Goal: Information Seeking & Learning: Check status

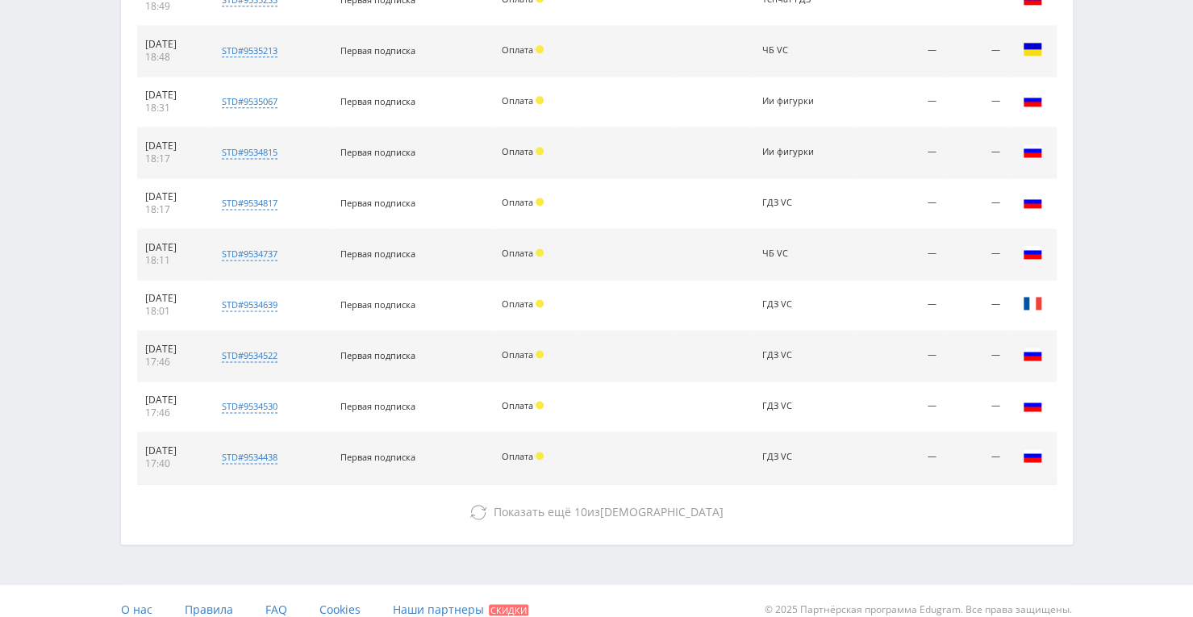
scroll to position [1239, 0]
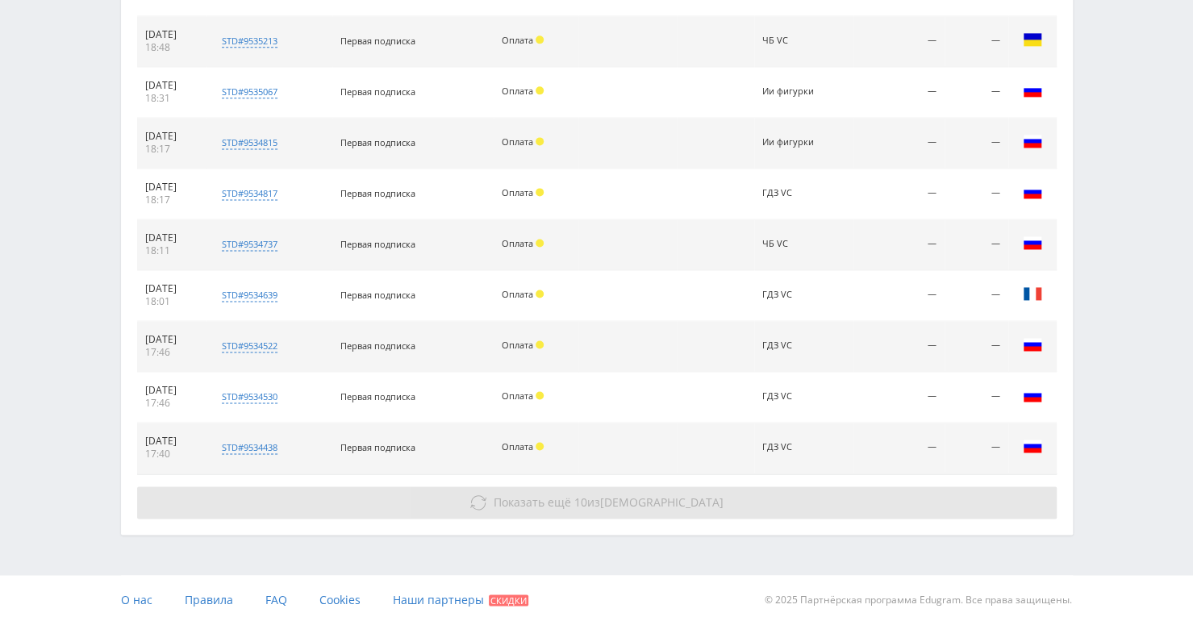
click at [571, 497] on span "Показать ещё" at bounding box center [532, 502] width 77 height 15
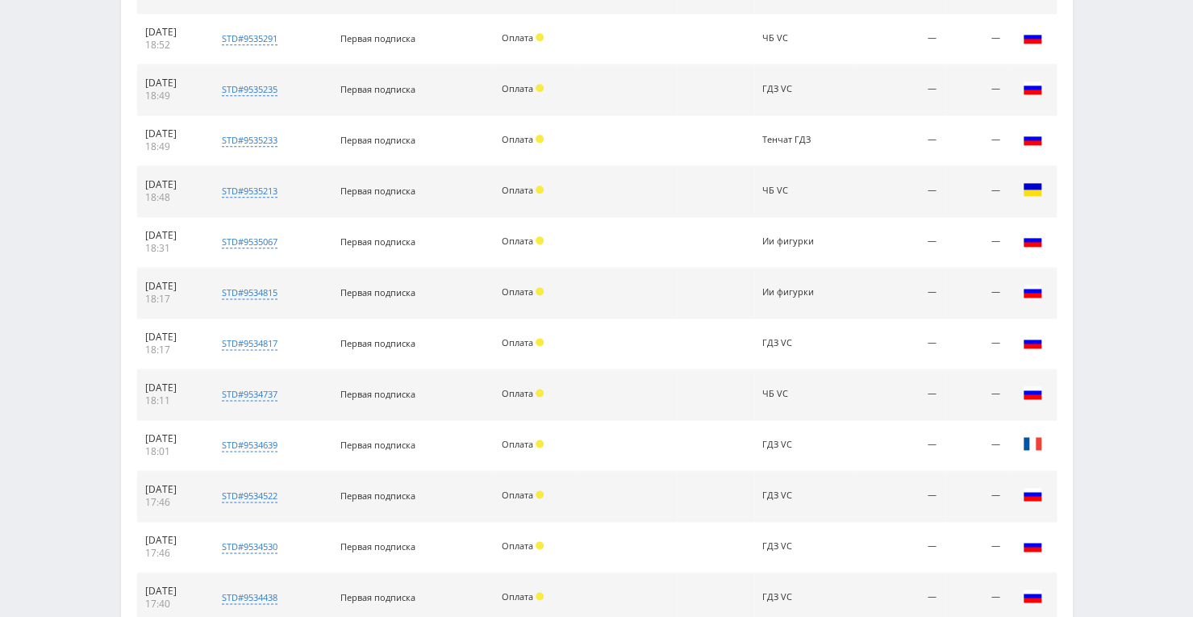
scroll to position [1159, 0]
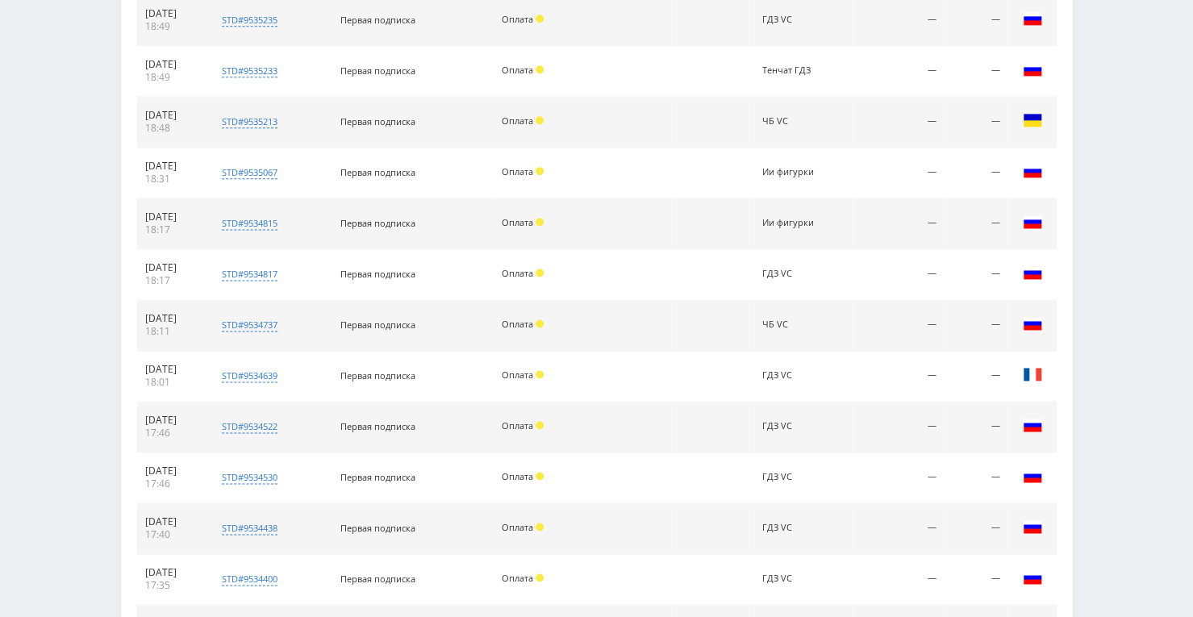
drag, startPoint x: 600, startPoint y: 493, endPoint x: 607, endPoint y: 537, distance: 44.8
click at [607, 537] on td at bounding box center [628, 529] width 98 height 51
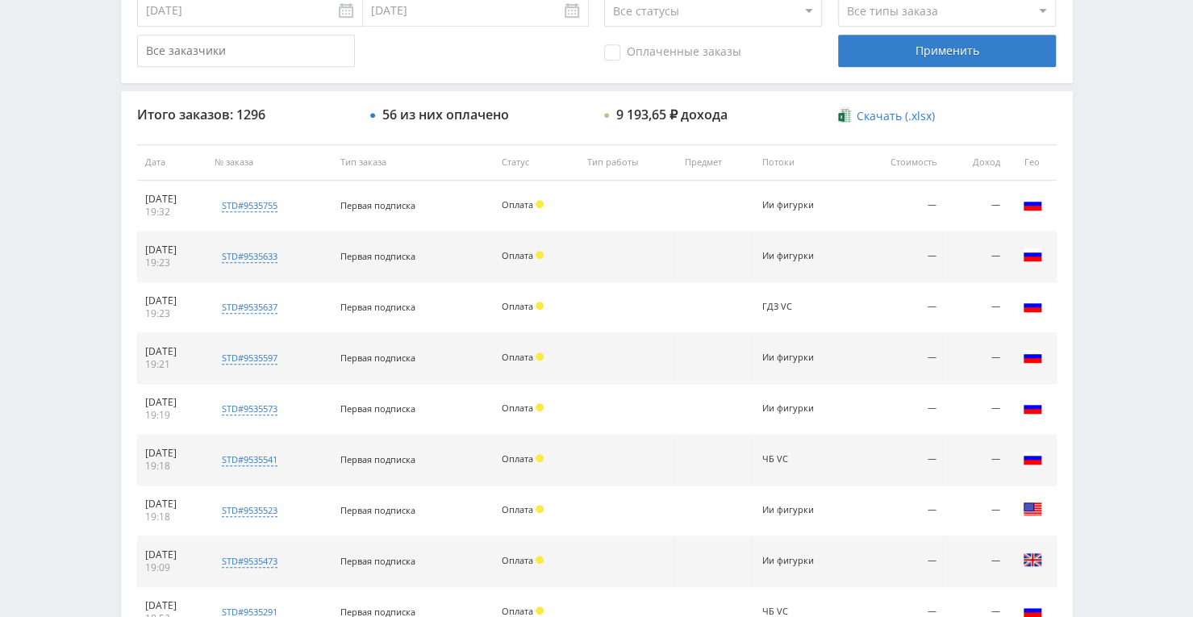
scroll to position [513, 0]
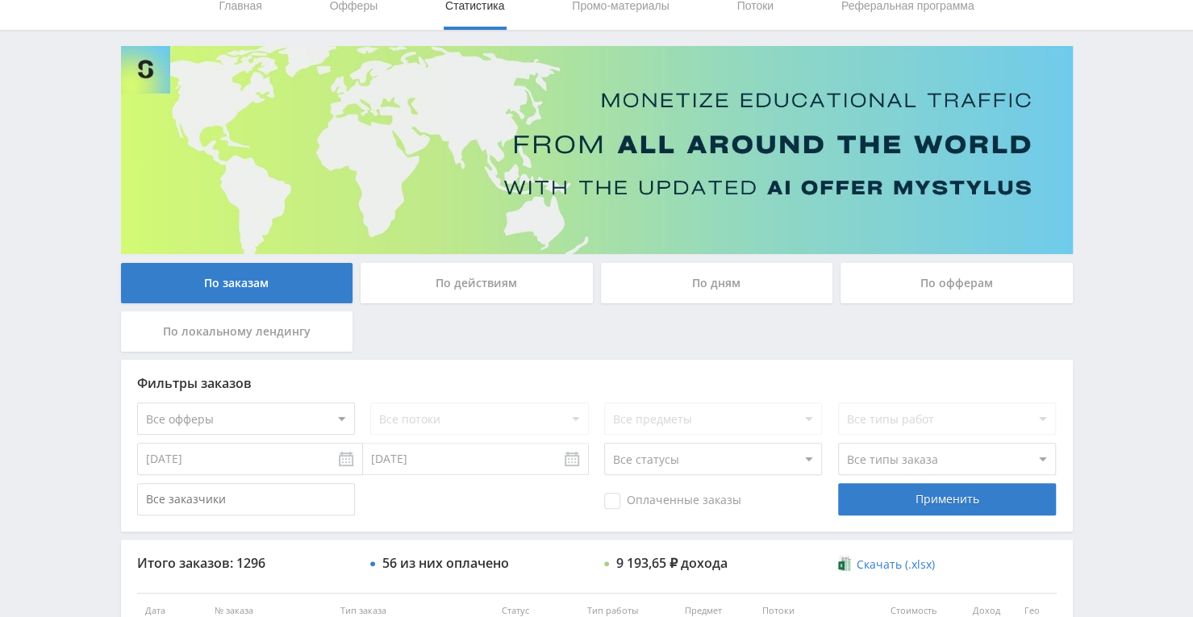
scroll to position [29, 0]
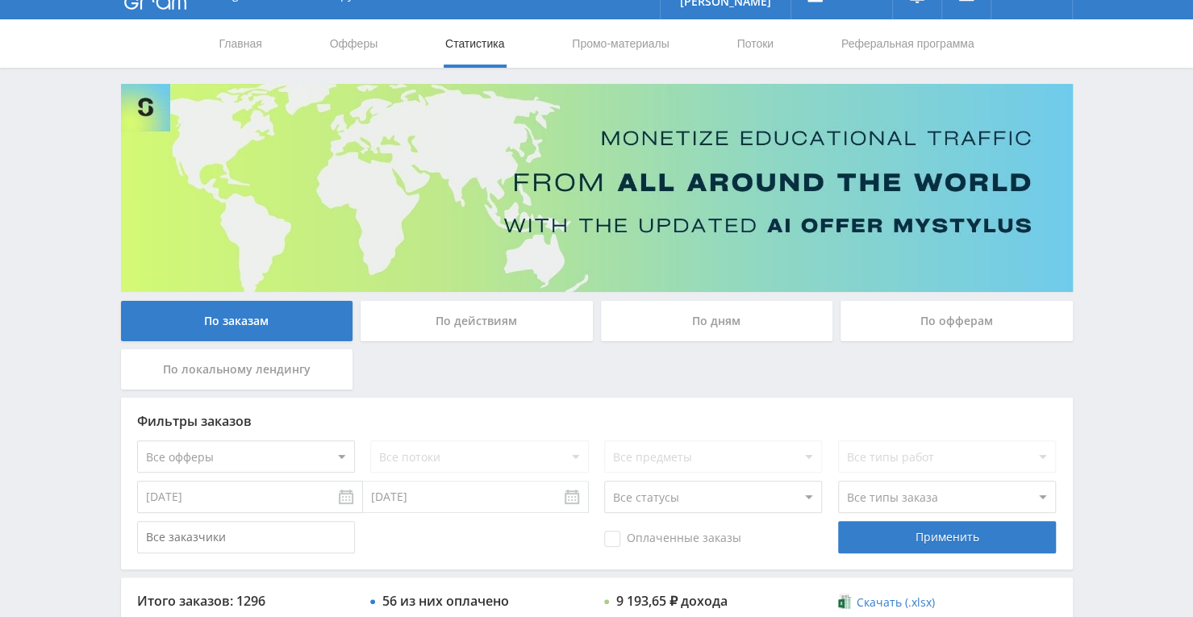
click at [716, 316] on div "По дням" at bounding box center [717, 321] width 232 height 40
click at [0, 0] on input "По дням" at bounding box center [0, 0] width 0 height 0
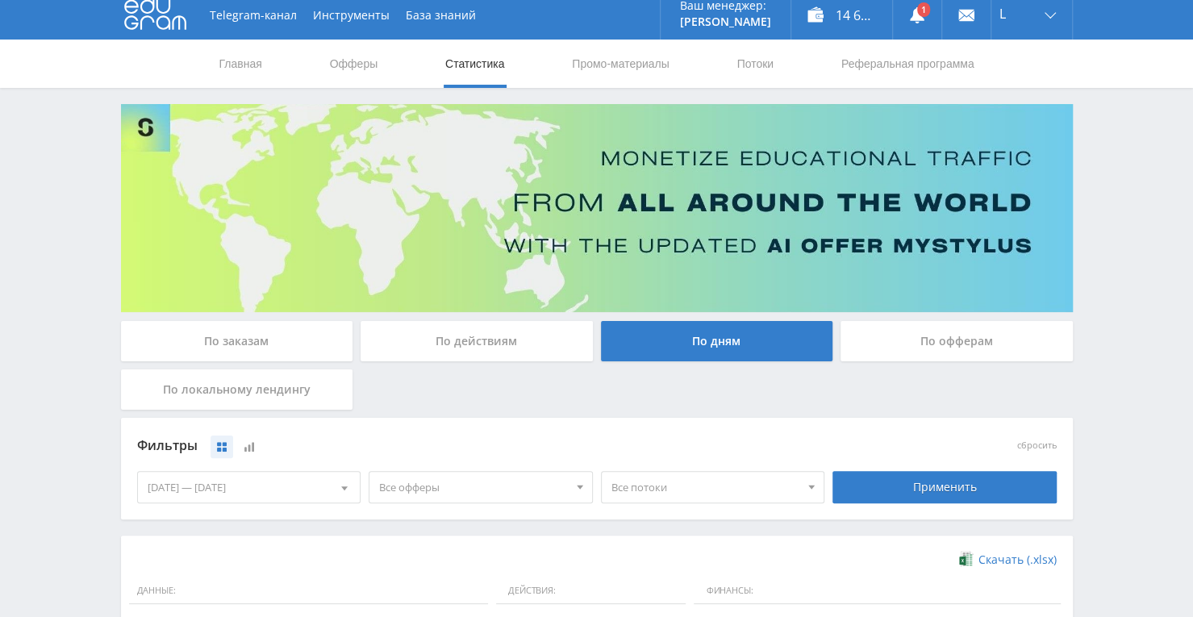
scroll to position [0, 0]
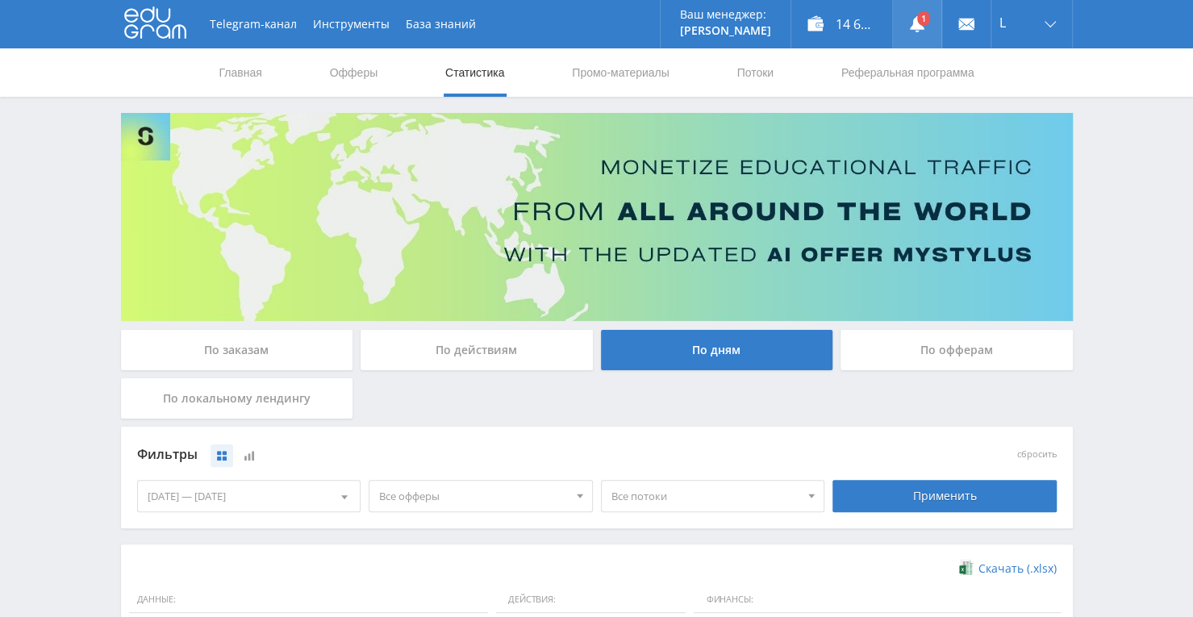
click at [917, 26] on use at bounding box center [917, 24] width 15 height 16
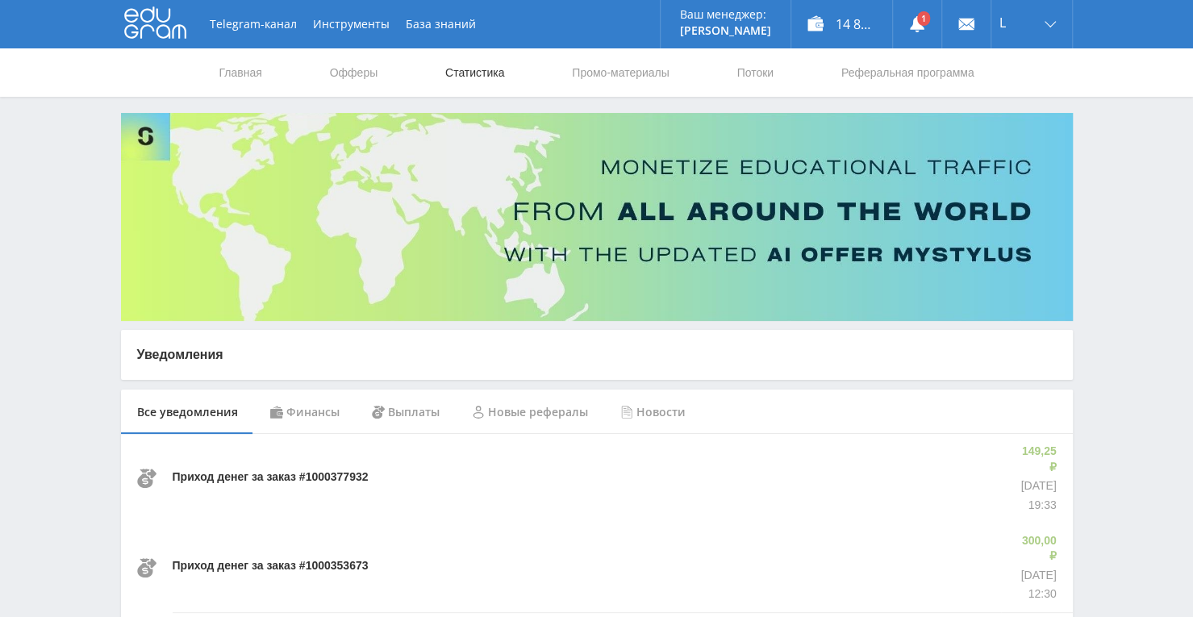
drag, startPoint x: 441, startPoint y: 65, endPoint x: 478, endPoint y: 72, distance: 37.7
click at [453, 69] on nav "Главная Офферы Статистика Промо-материалы Потоки Реферальная программа" at bounding box center [597, 72] width 758 height 48
click at [478, 72] on link "Статистика" at bounding box center [475, 72] width 63 height 48
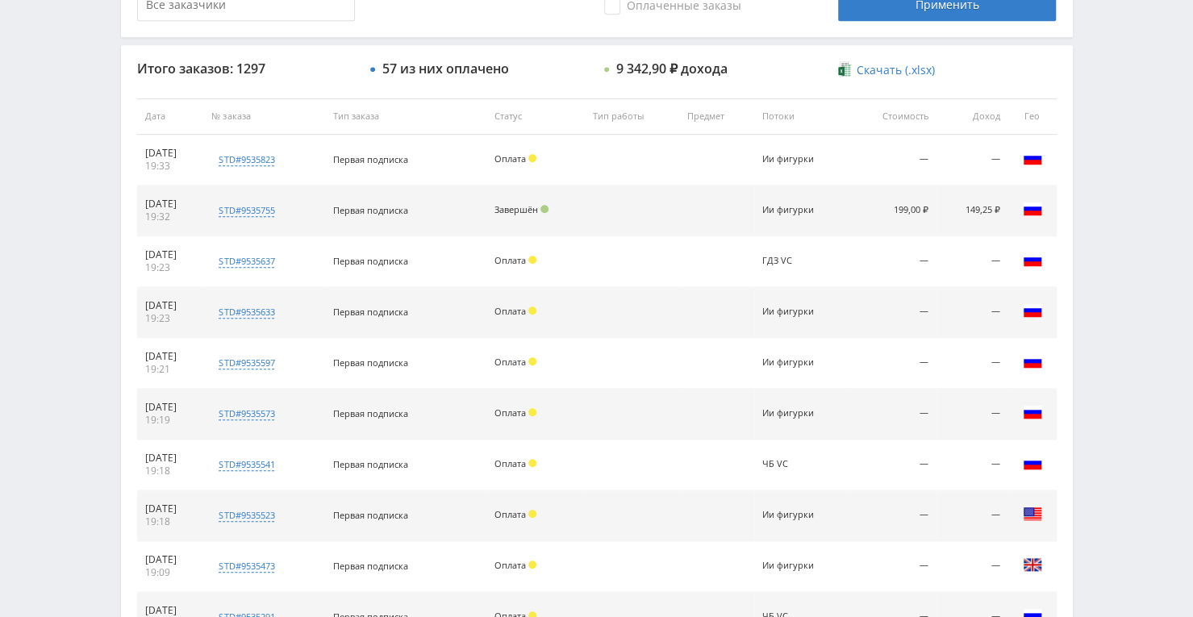
scroll to position [403, 0]
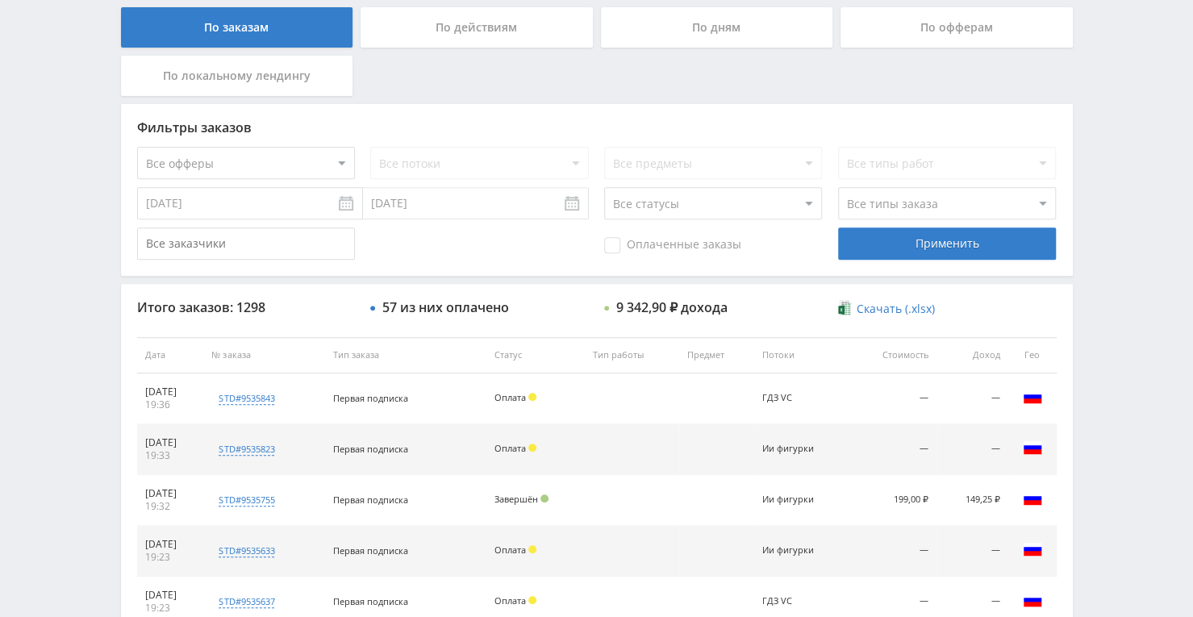
scroll to position [161, 0]
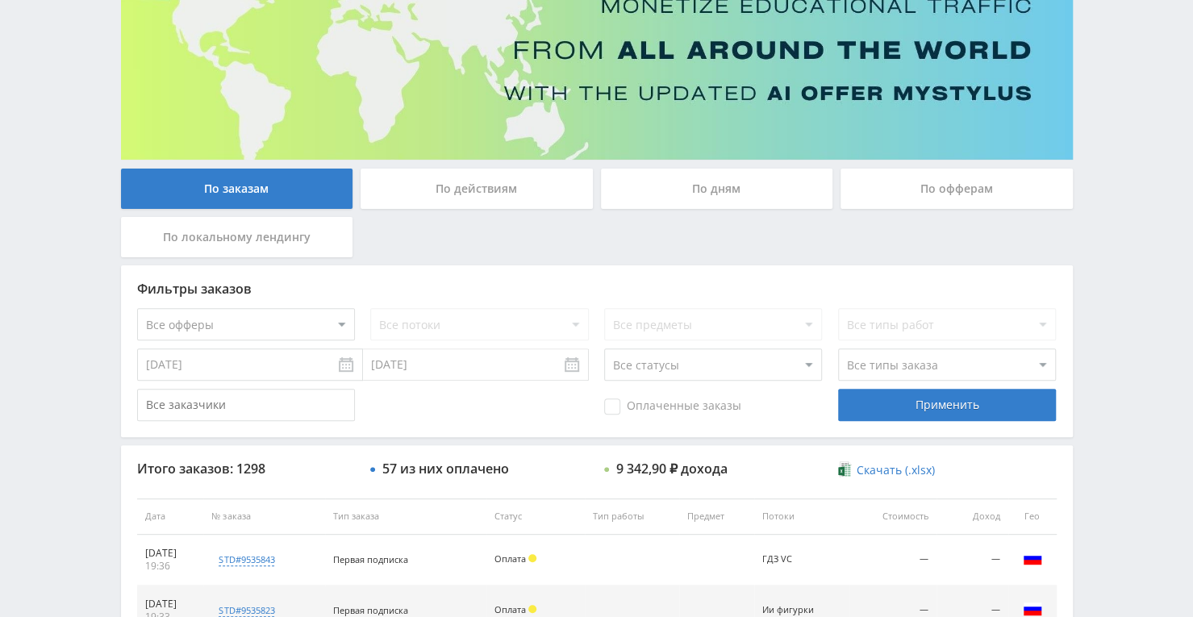
click at [728, 194] on div "По дням" at bounding box center [717, 189] width 232 height 40
click at [0, 0] on input "По дням" at bounding box center [0, 0] width 0 height 0
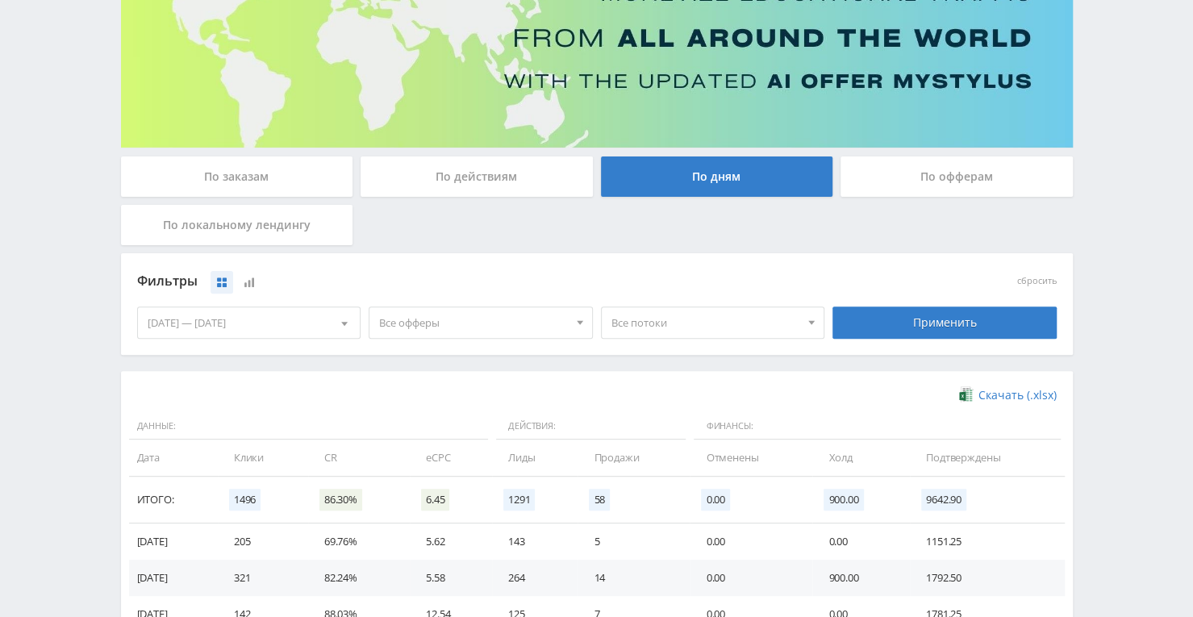
scroll to position [403, 0]
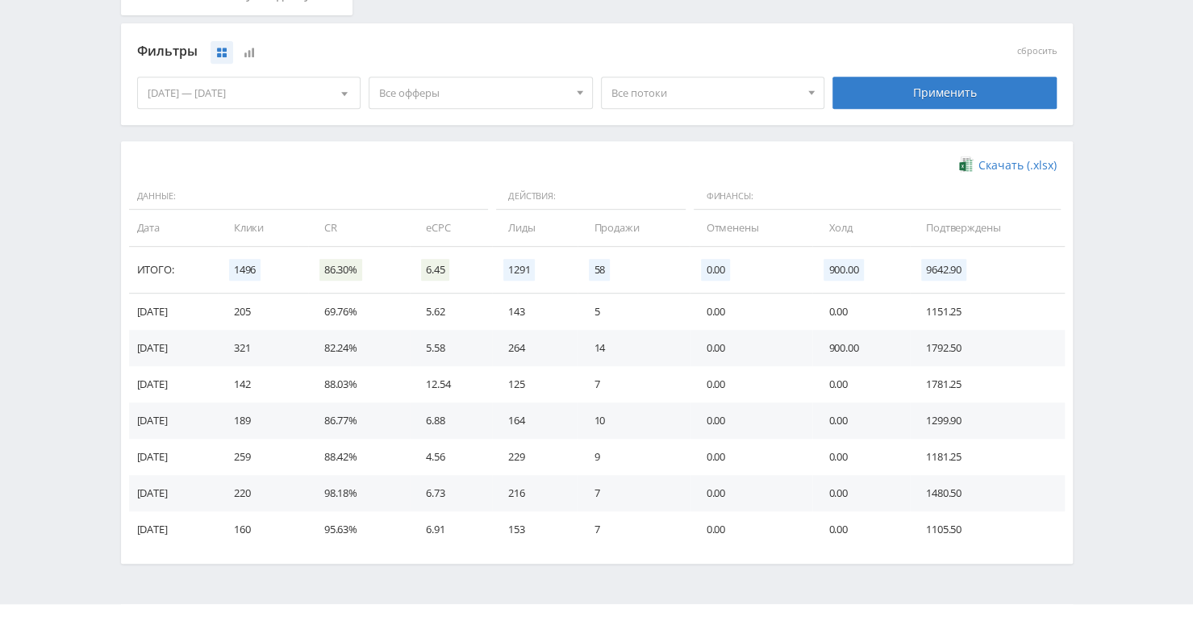
click at [781, 90] on span "Все потоки" at bounding box center [706, 92] width 189 height 31
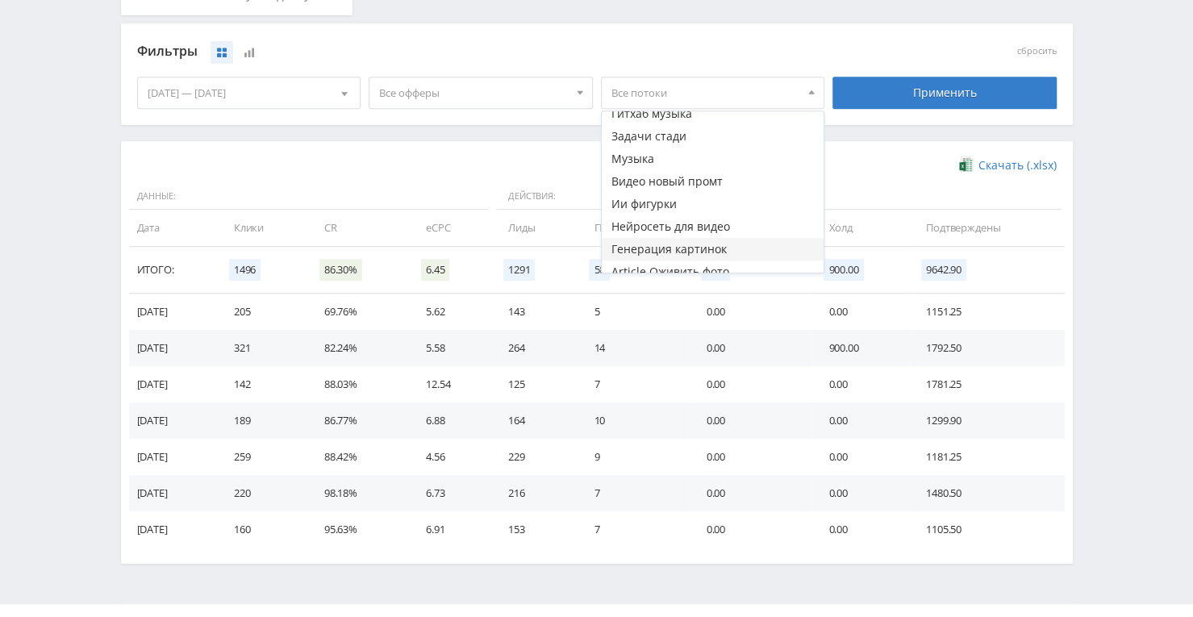
scroll to position [279, 0]
click at [691, 227] on button "Ии фигурки" at bounding box center [713, 228] width 223 height 23
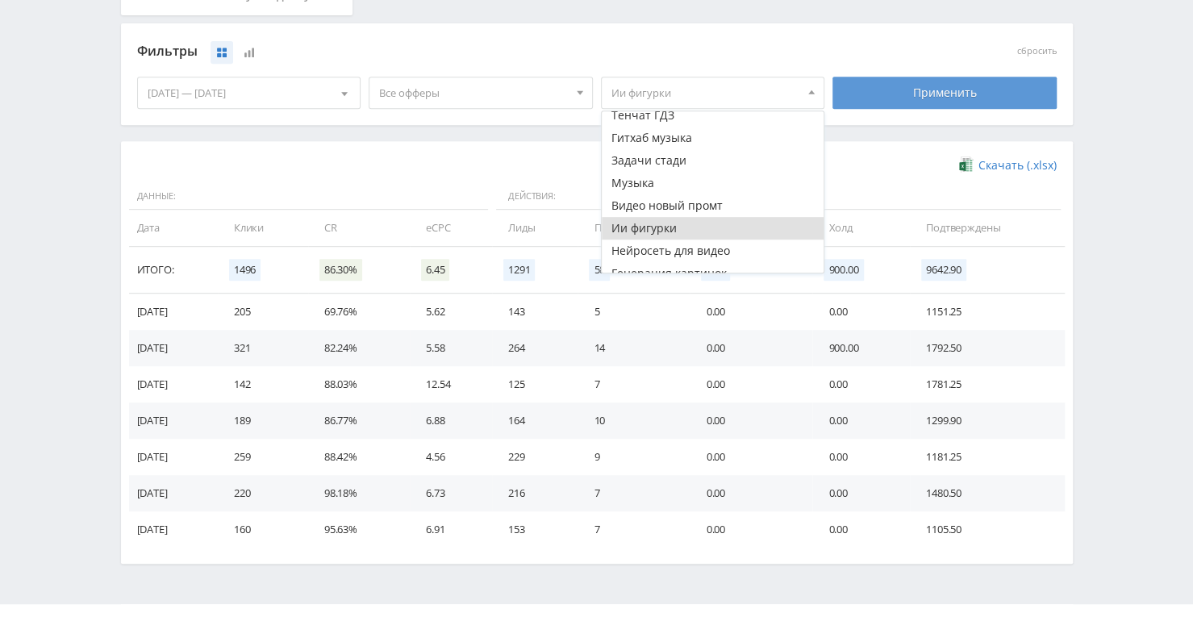
click at [901, 94] on div "Применить" at bounding box center [945, 93] width 224 height 32
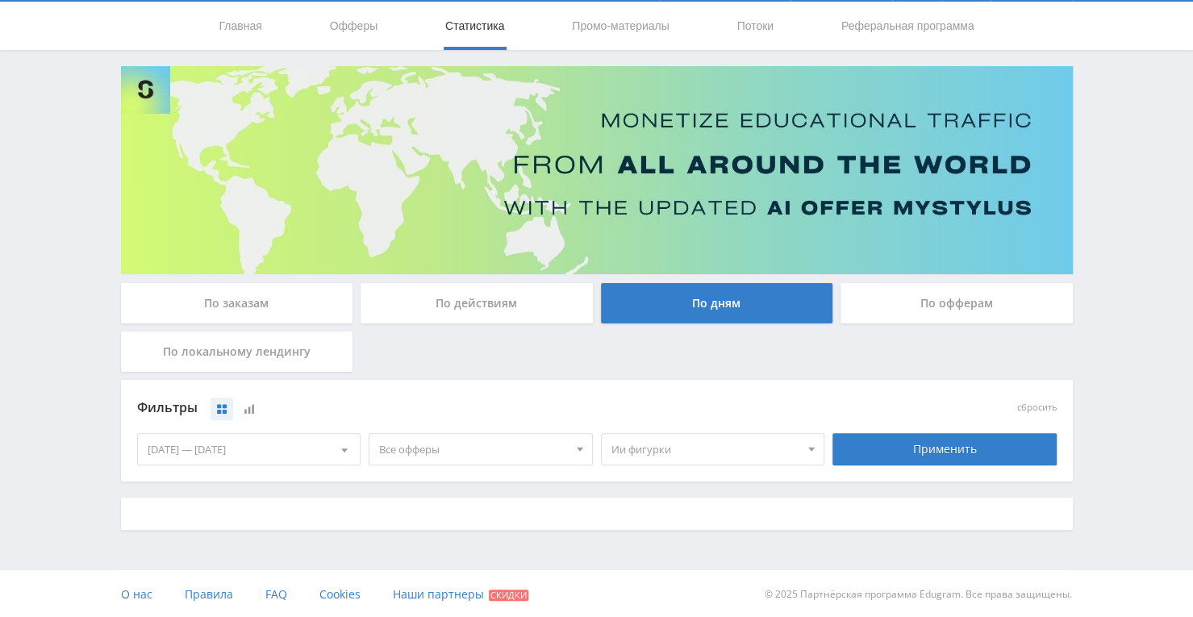
scroll to position [403, 0]
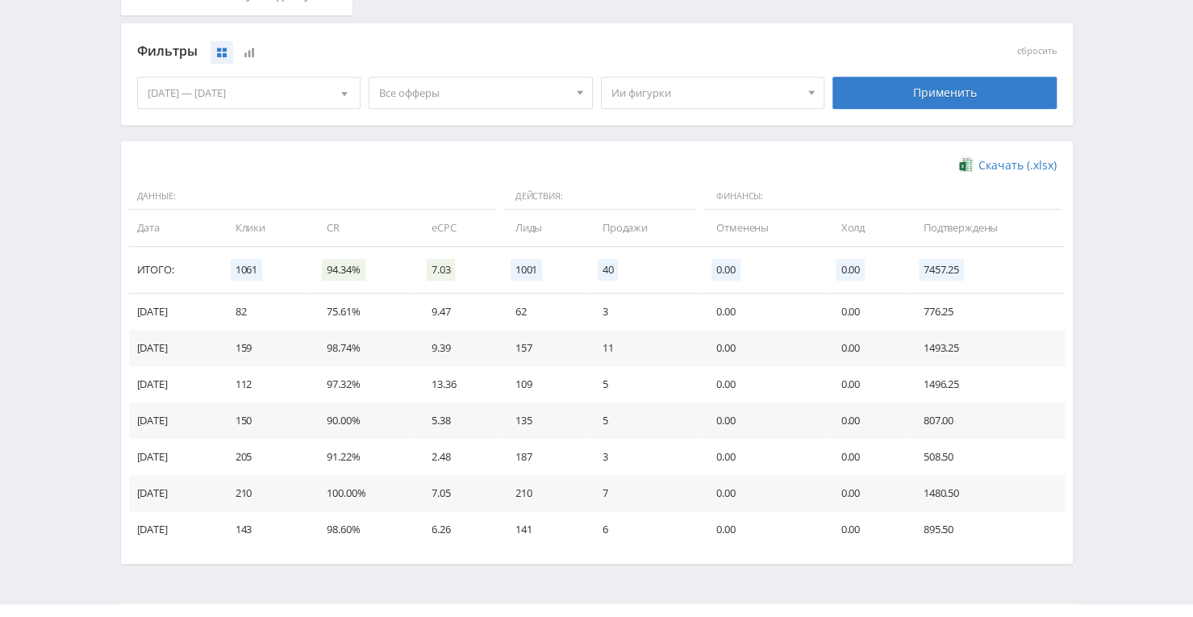
click at [806, 95] on div at bounding box center [812, 92] width 24 height 31
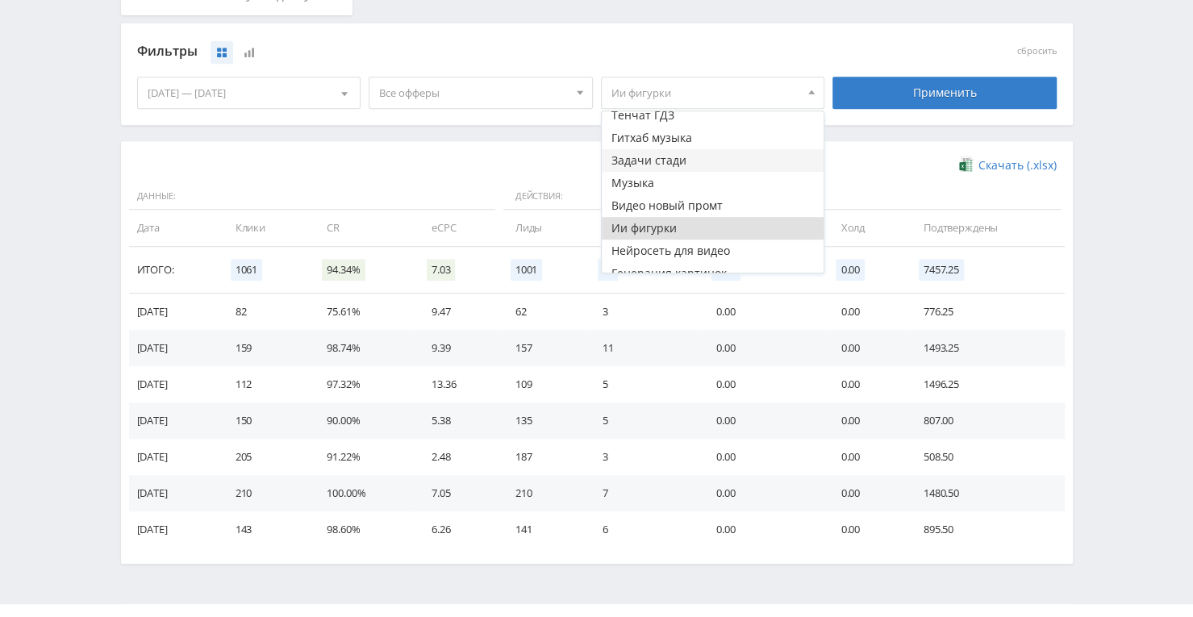
click at [689, 161] on button "Задачи стади" at bounding box center [713, 160] width 223 height 23
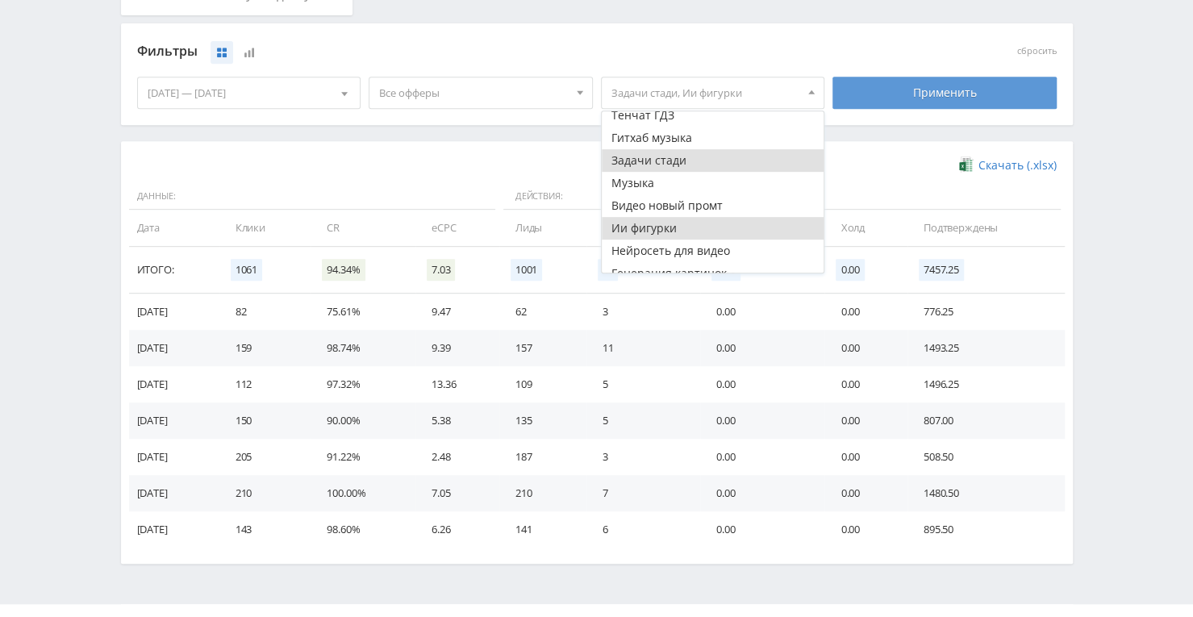
click at [907, 102] on div "Применить" at bounding box center [945, 93] width 224 height 32
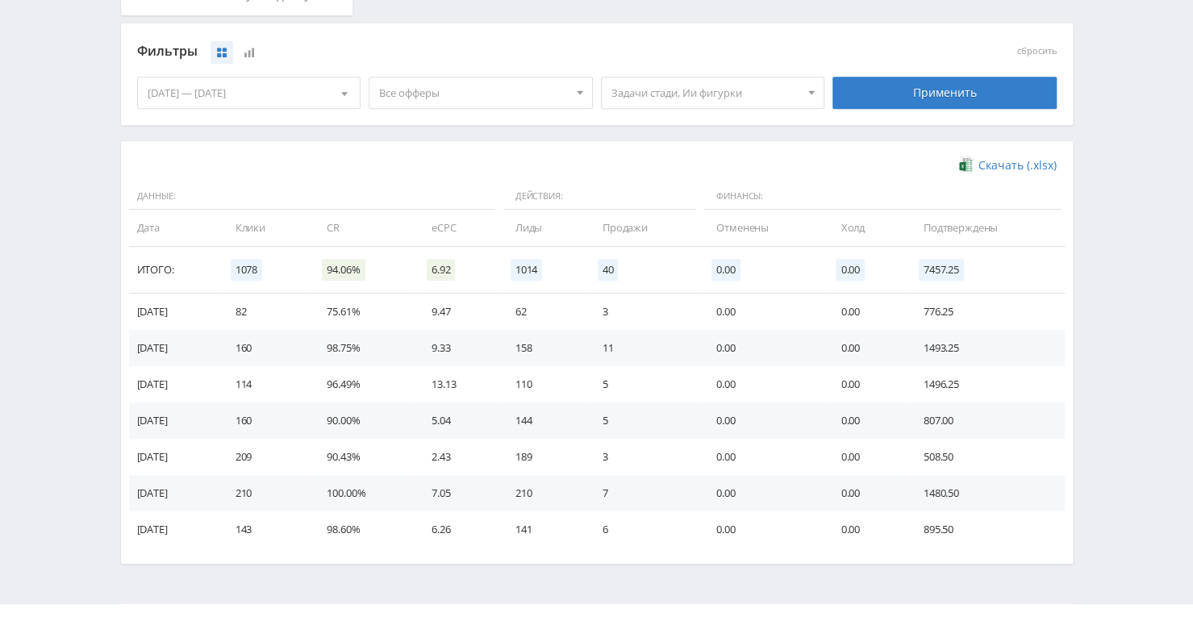
click at [795, 81] on span "Задачи стади, Ии фигурки" at bounding box center [706, 92] width 189 height 31
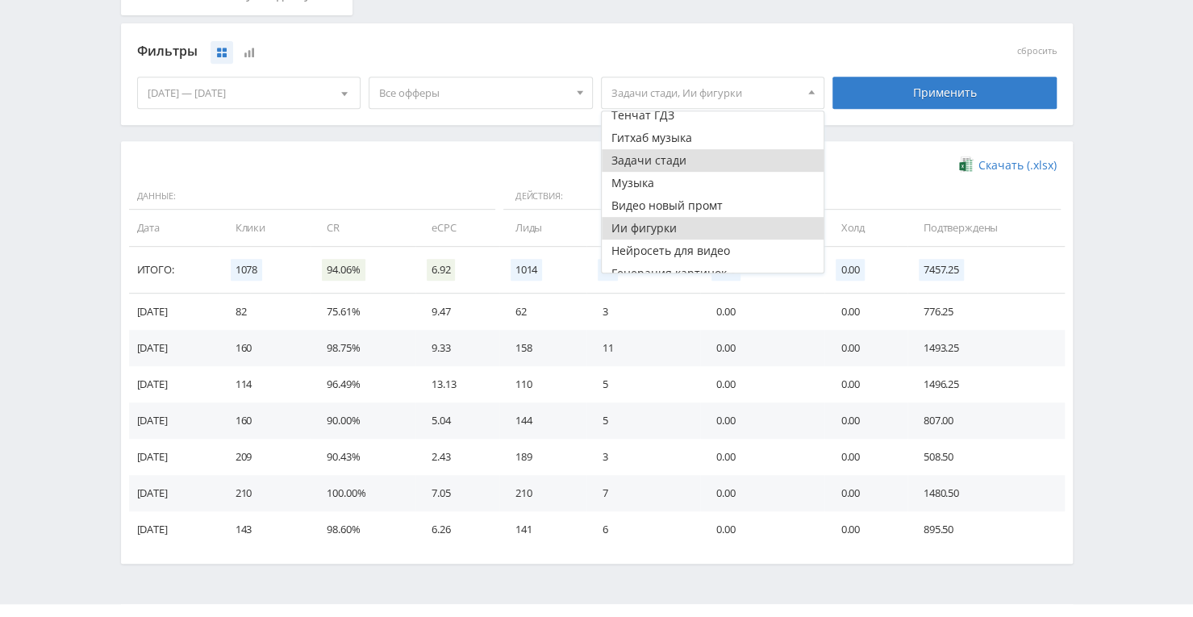
click at [702, 234] on button "Ии фигурки" at bounding box center [713, 228] width 223 height 23
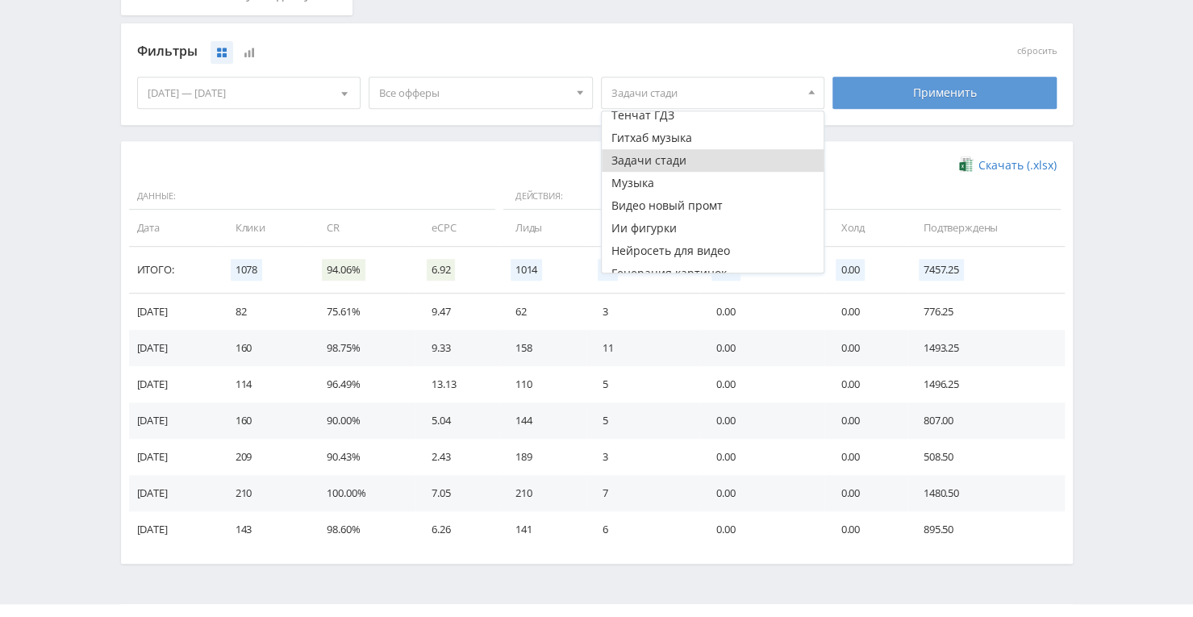
click at [953, 92] on div "Применить" at bounding box center [945, 93] width 224 height 32
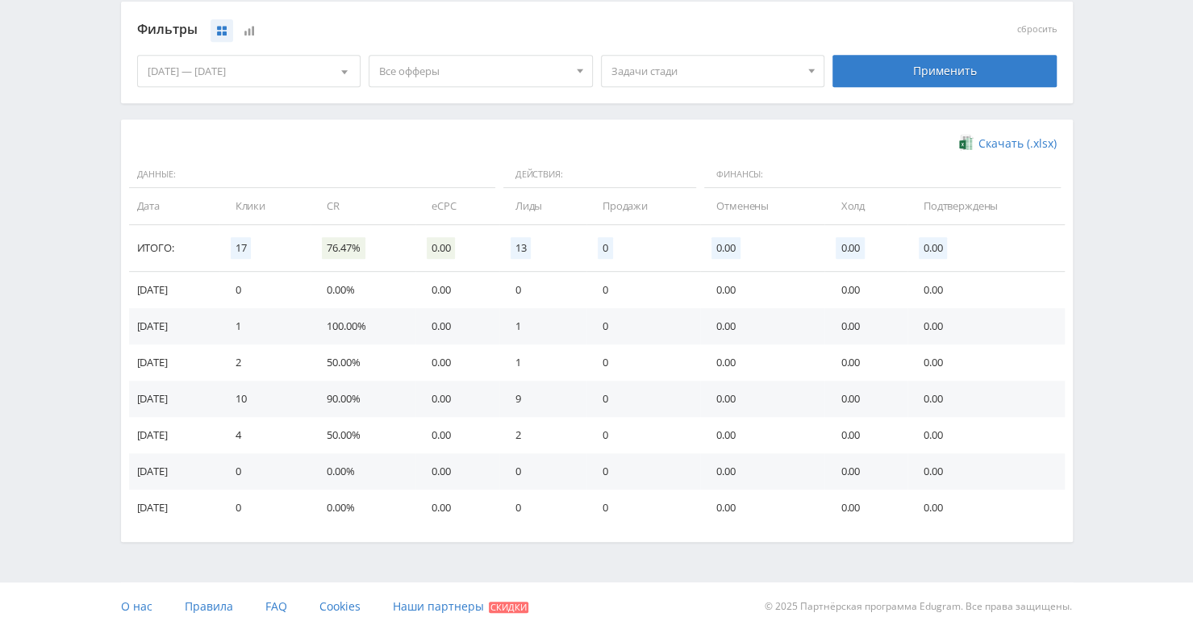
scroll to position [437, 0]
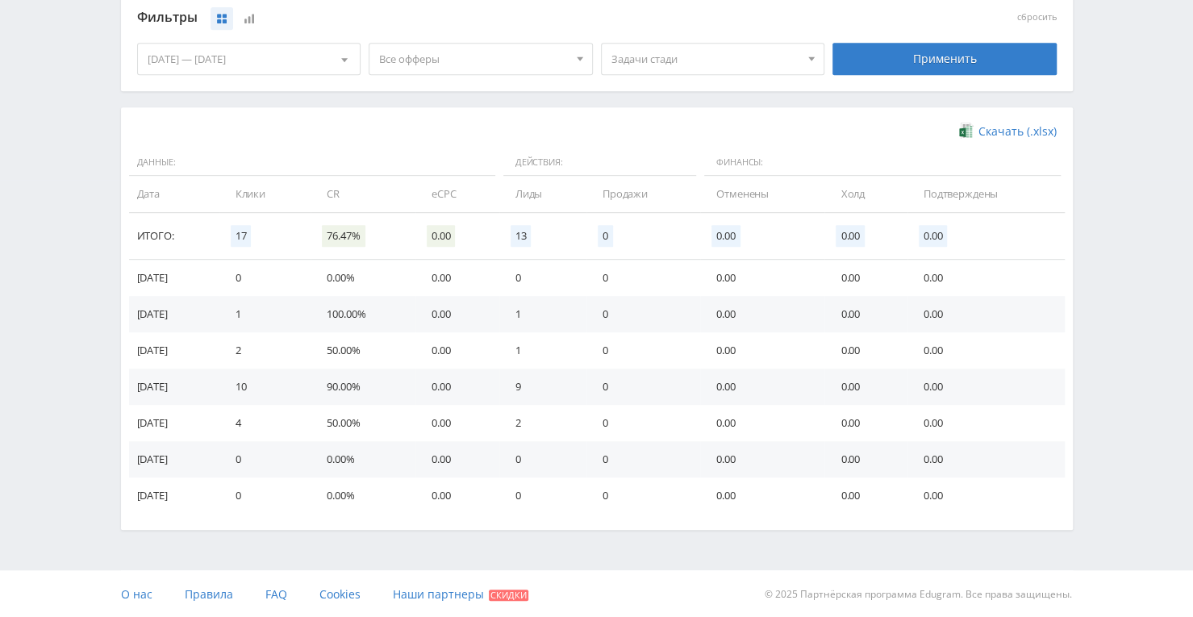
click at [739, 49] on span "Задачи стади" at bounding box center [706, 59] width 189 height 31
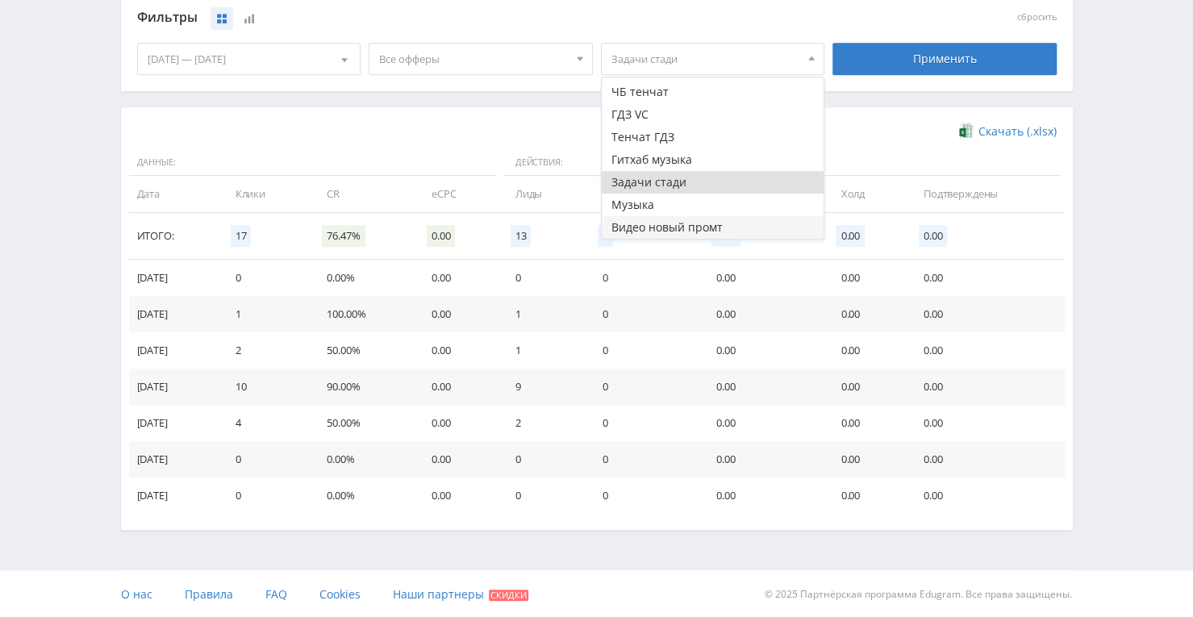
scroll to position [198, 0]
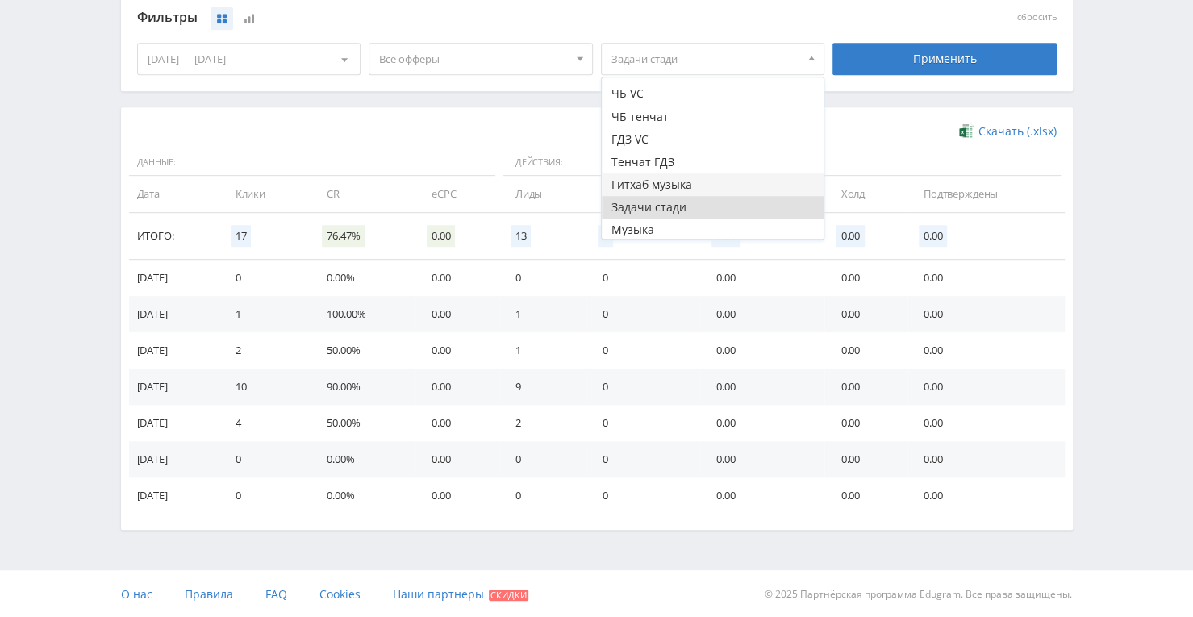
click at [708, 189] on button "Гитхаб музыка" at bounding box center [713, 184] width 223 height 23
click at [687, 205] on button "Задачи стади" at bounding box center [713, 207] width 223 height 23
click at [683, 177] on button "Гитхаб музыка" at bounding box center [713, 184] width 223 height 23
click at [682, 162] on button "Тенчат ГДЗ" at bounding box center [713, 162] width 223 height 23
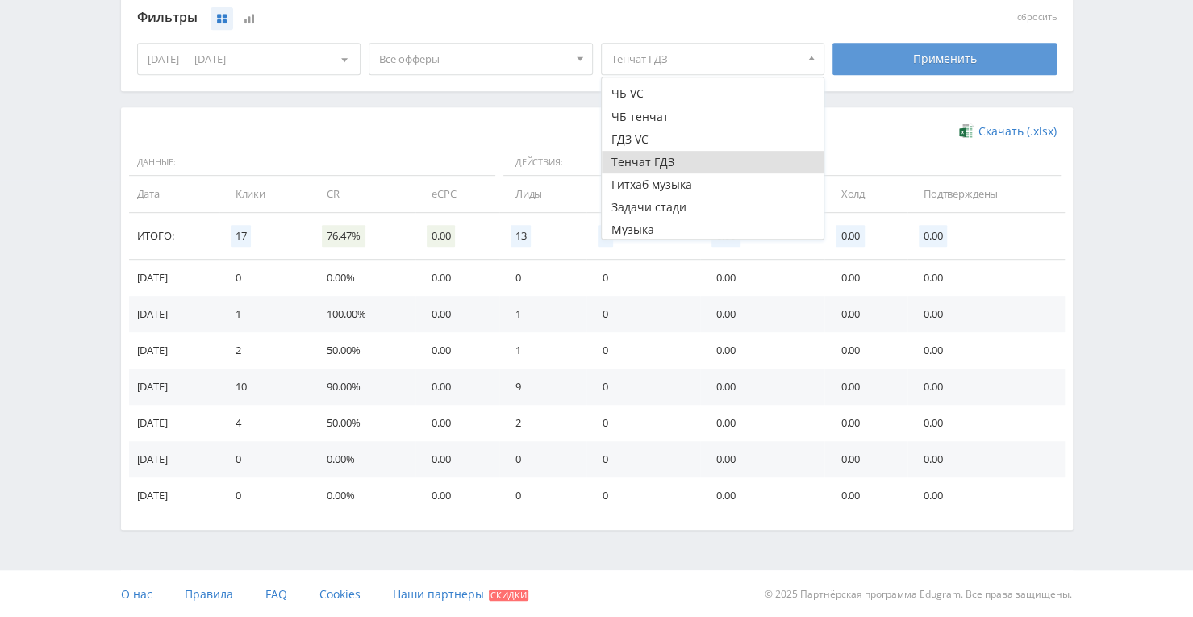
click at [938, 57] on div "Применить" at bounding box center [945, 59] width 224 height 32
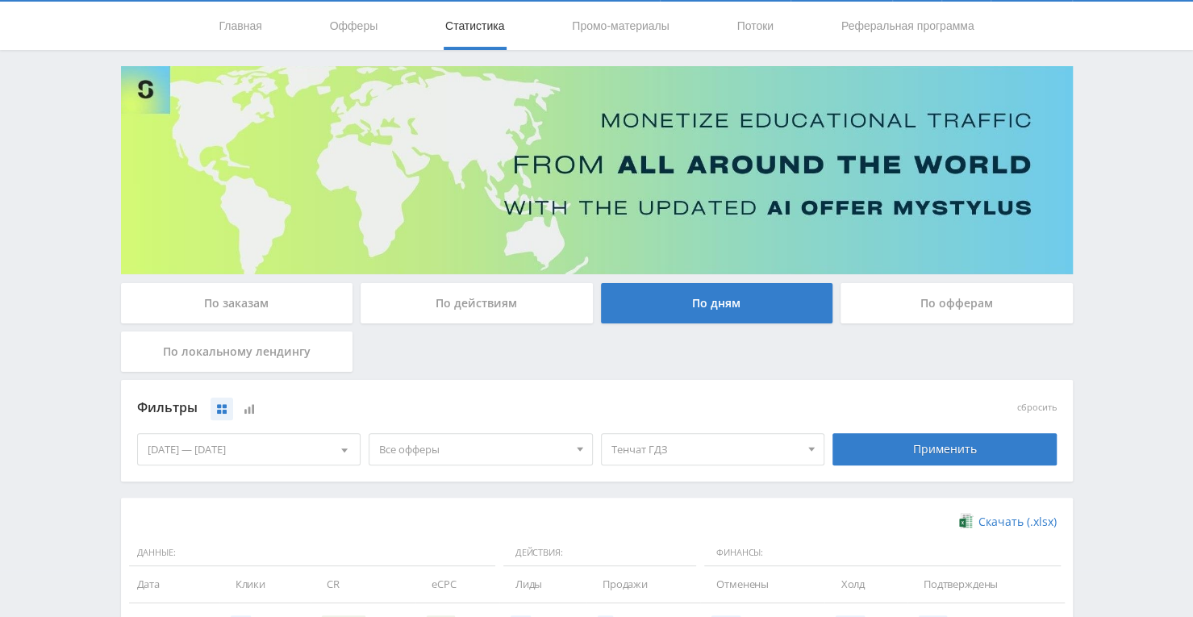
scroll to position [437, 0]
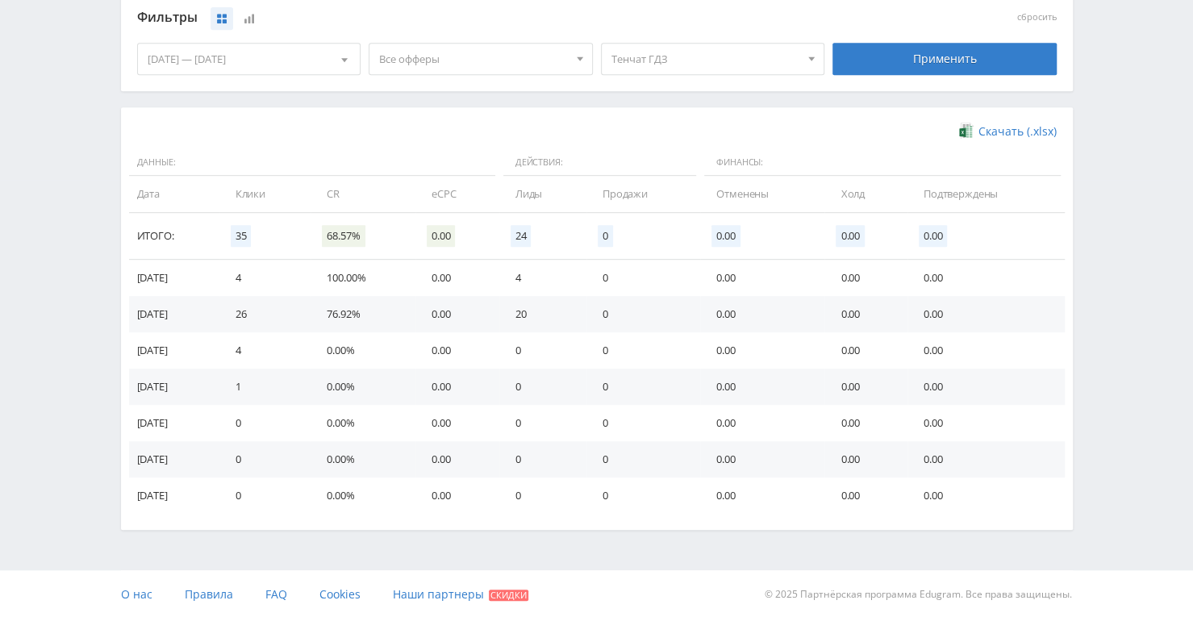
click at [770, 54] on span "Тенчат ГДЗ" at bounding box center [706, 59] width 189 height 31
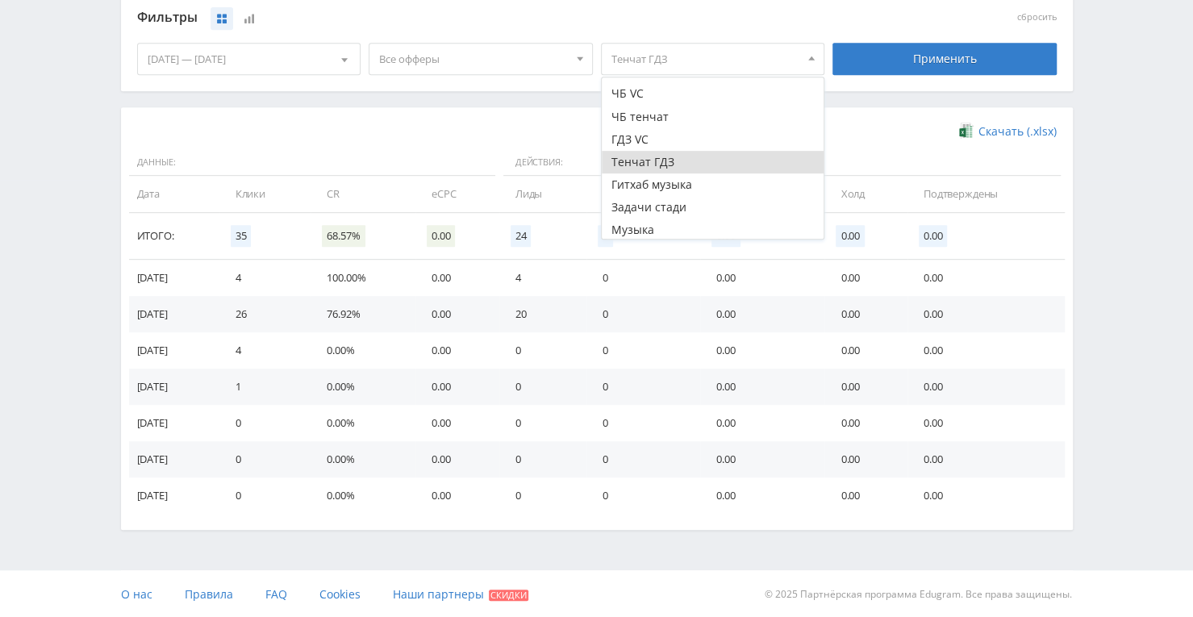
click at [696, 159] on button "Тенчат ГДЗ" at bounding box center [713, 162] width 223 height 23
click at [683, 140] on button "ГДЗ VC" at bounding box center [713, 139] width 223 height 23
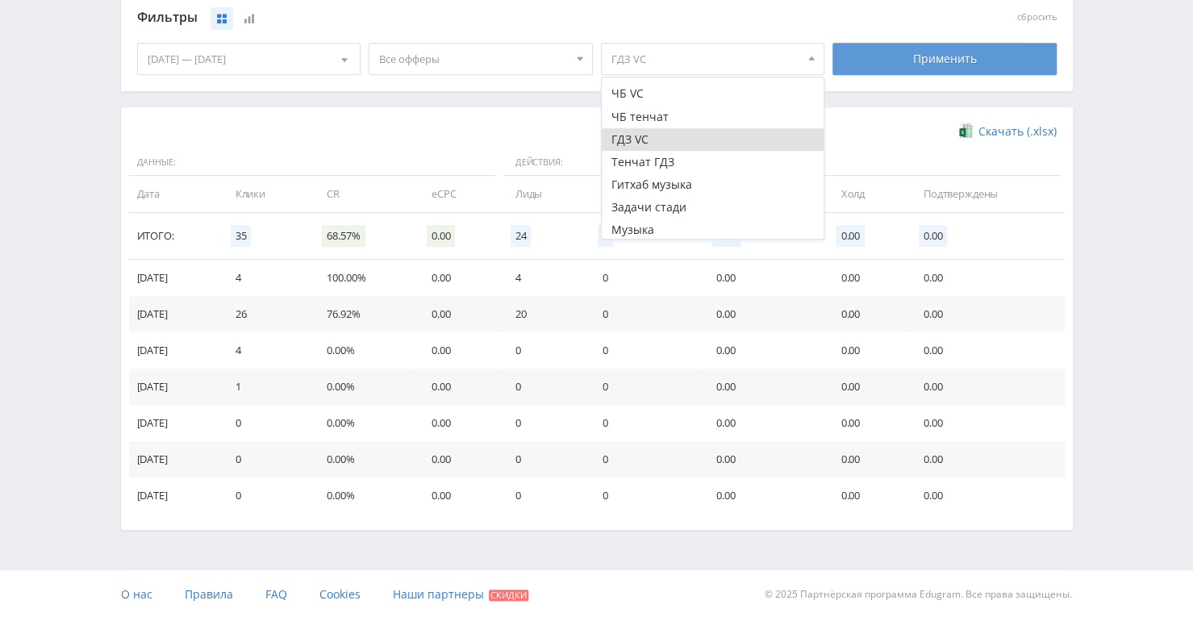
click at [886, 65] on div "Применить" at bounding box center [945, 59] width 224 height 32
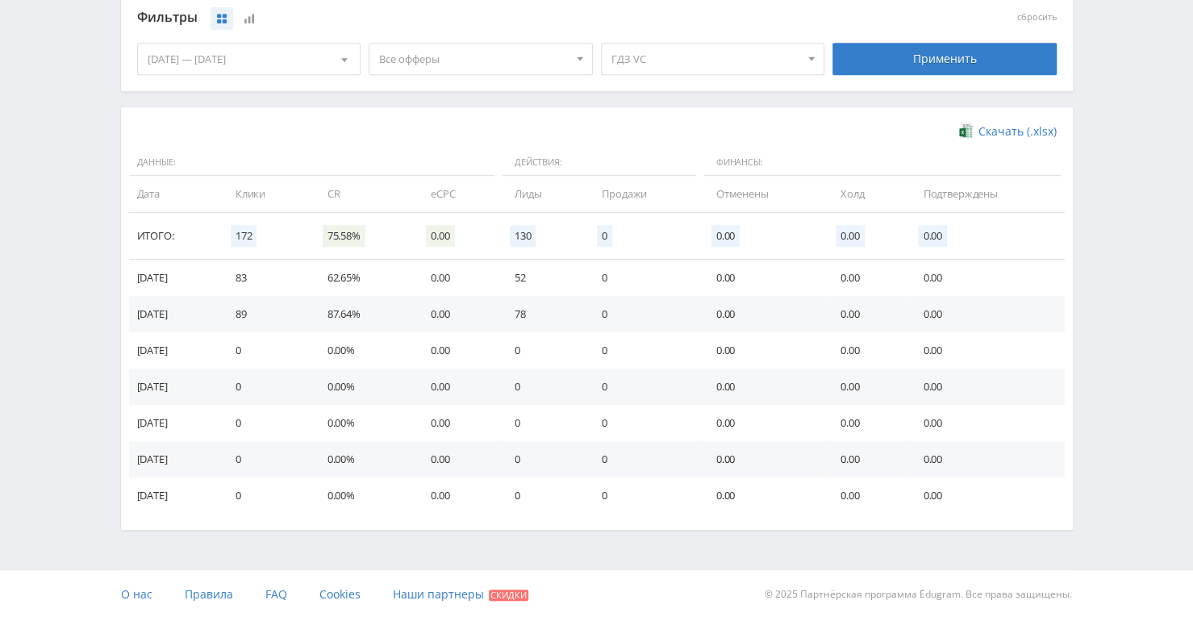
click at [772, 54] on span "ГДЗ VC" at bounding box center [706, 59] width 189 height 31
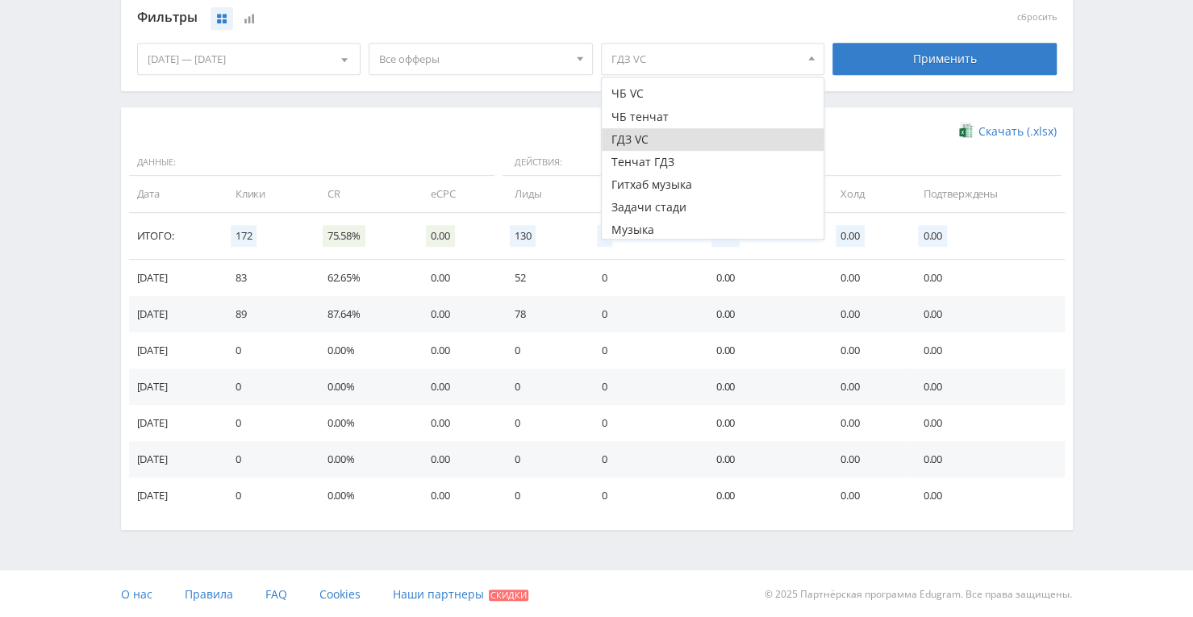
click at [687, 142] on button "ГДЗ VC" at bounding box center [713, 139] width 223 height 23
click at [640, 106] on button "ЧБ тенчат" at bounding box center [713, 117] width 223 height 23
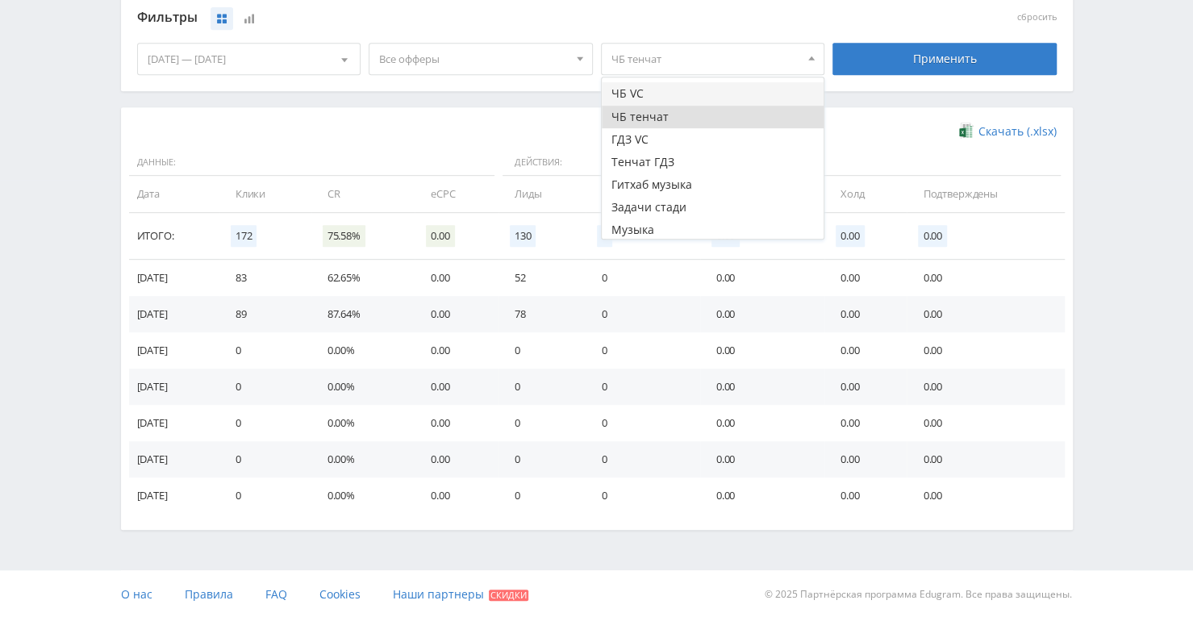
drag, startPoint x: 637, startPoint y: 114, endPoint x: 637, endPoint y: 90, distance: 23.4
click at [637, 113] on button "ЧБ тенчат" at bounding box center [713, 117] width 223 height 23
drag, startPoint x: 637, startPoint y: 90, endPoint x: 765, endPoint y: 69, distance: 129.9
click at [637, 88] on button "ЧБ VC" at bounding box center [713, 93] width 223 height 23
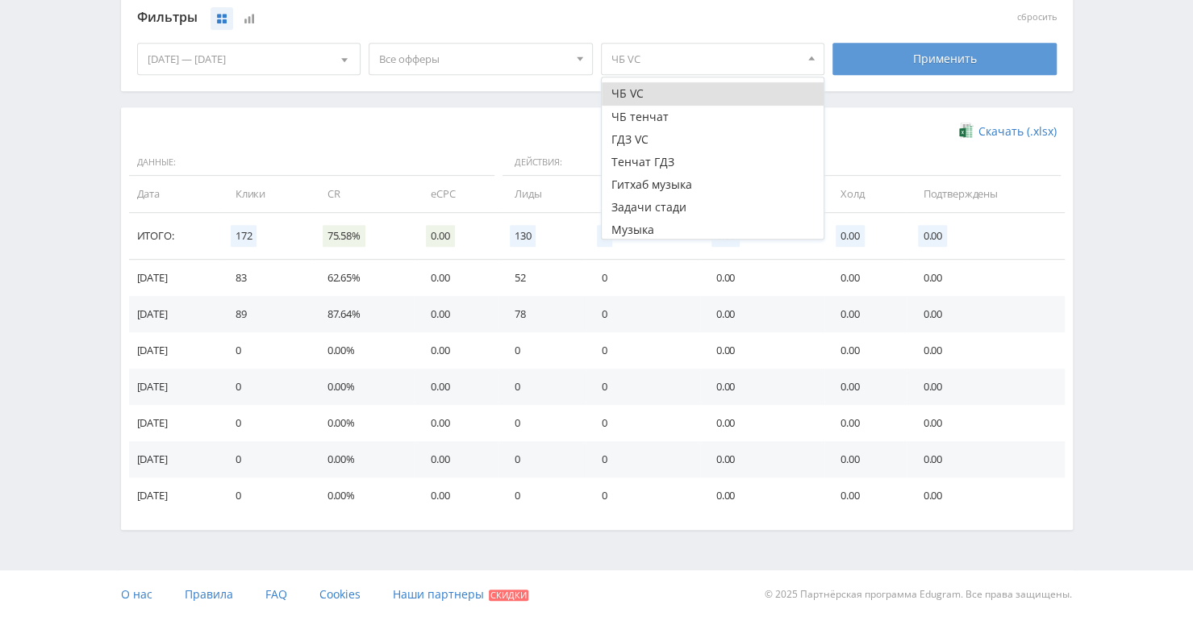
click at [925, 67] on div "Применить" at bounding box center [945, 59] width 224 height 32
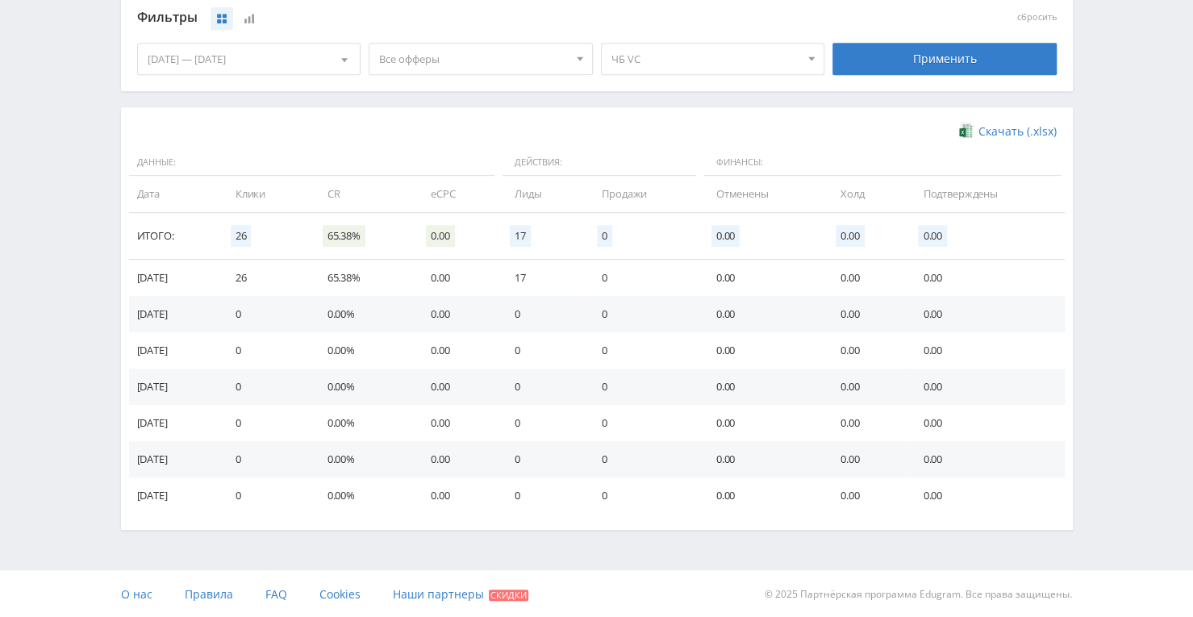
click at [81, 279] on div "Telegram-канал Инструменты База знаний Ваш менеджер: Alex Alex Online @edugram_…" at bounding box center [596, 91] width 1193 height 1056
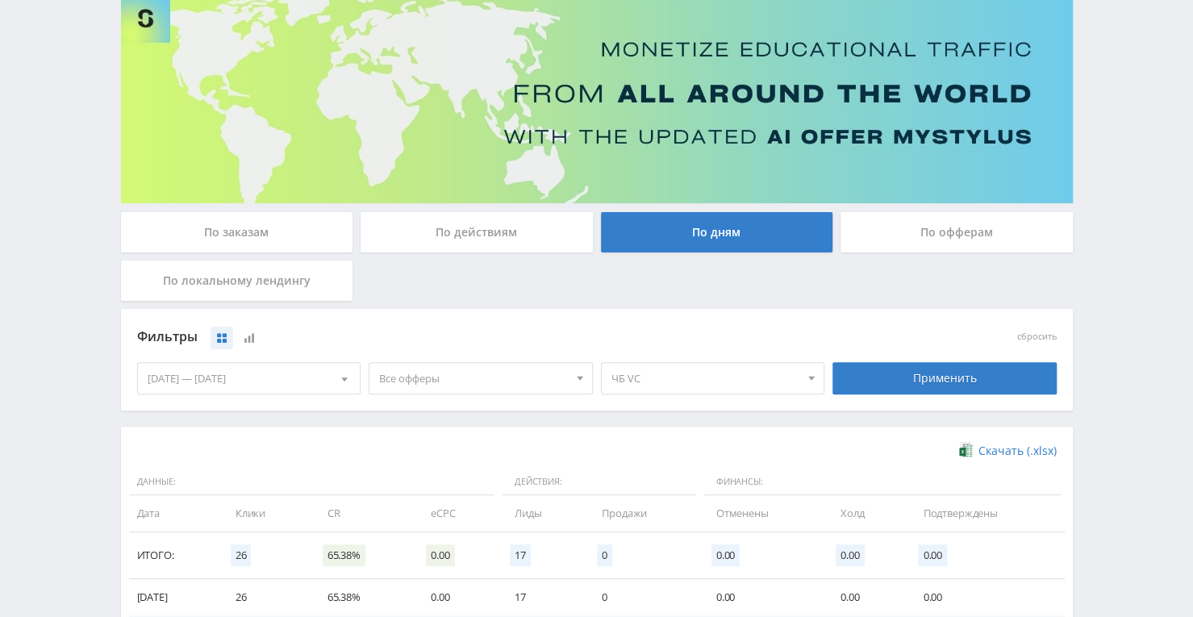
scroll to position [0, 0]
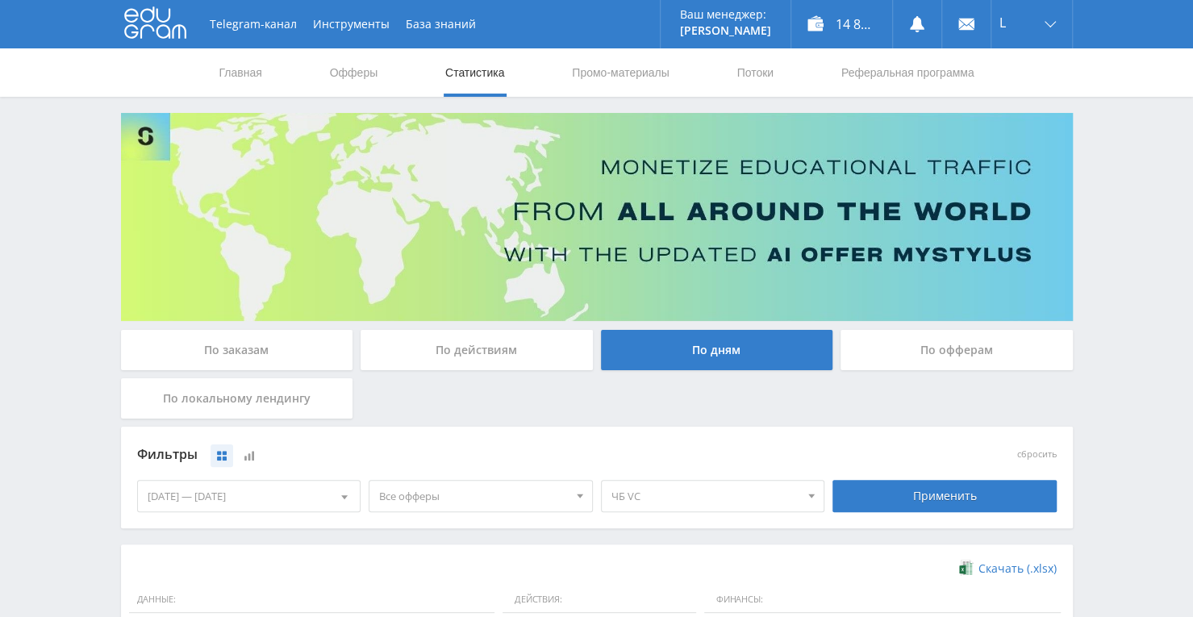
click at [466, 72] on link "Статистика" at bounding box center [475, 72] width 63 height 48
click at [250, 362] on div "По заказам" at bounding box center [237, 350] width 232 height 40
click at [0, 0] on input "По заказам" at bounding box center [0, 0] width 0 height 0
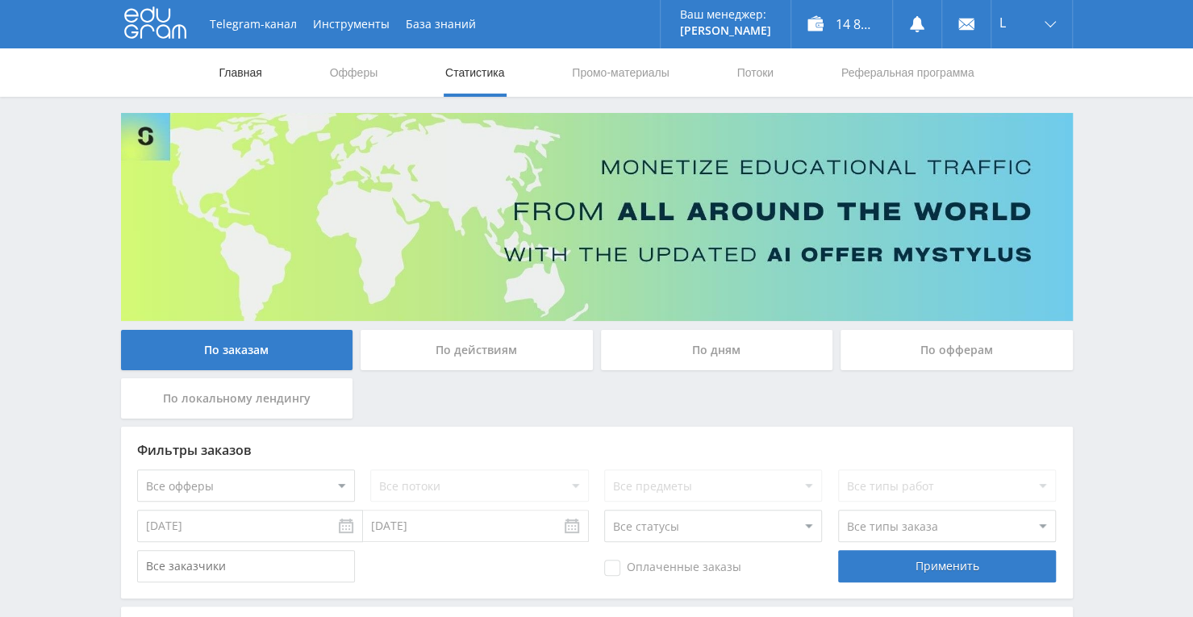
click at [226, 70] on link "Главная" at bounding box center [241, 72] width 46 height 48
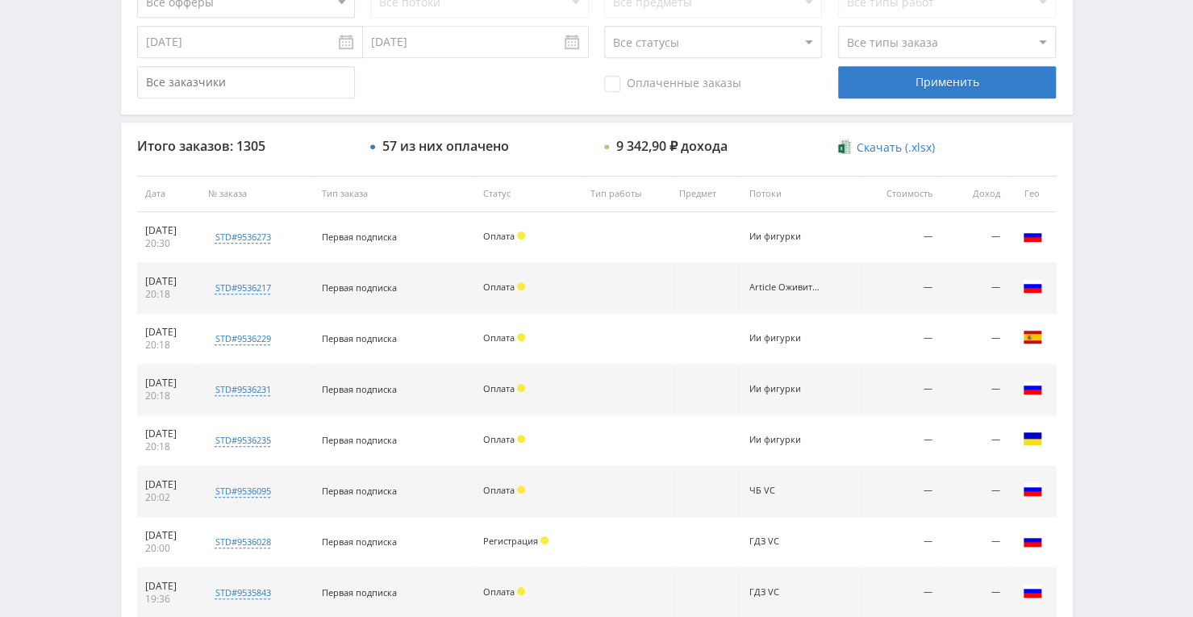
scroll to position [484, 0]
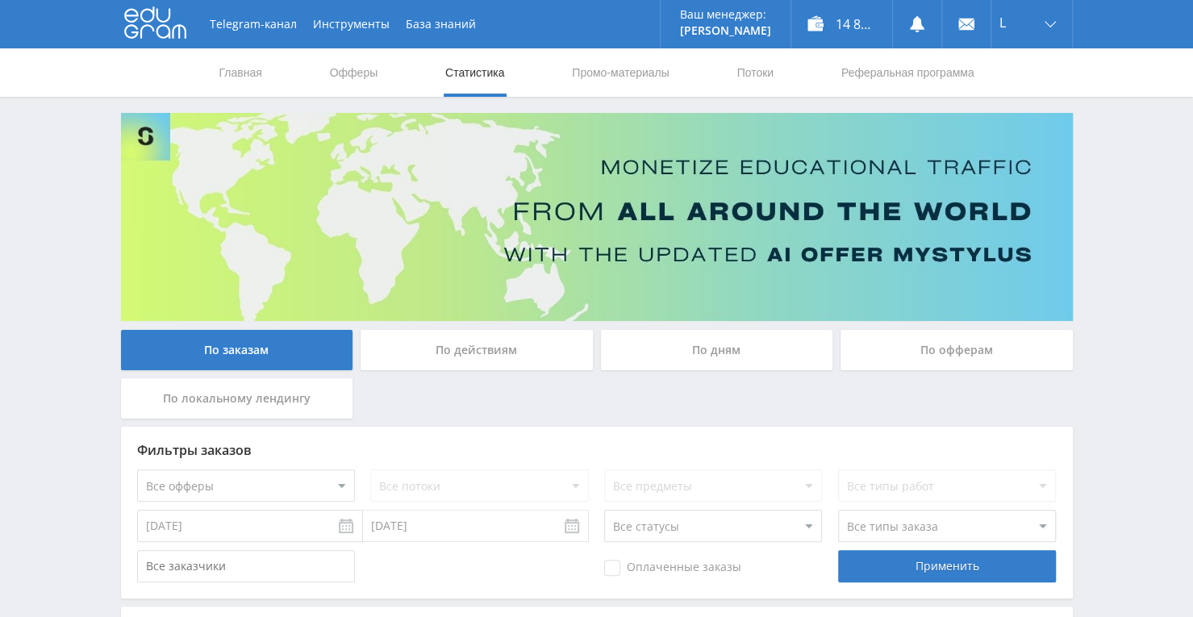
click at [774, 341] on div "По дням" at bounding box center [717, 350] width 232 height 40
click at [0, 0] on input "По дням" at bounding box center [0, 0] width 0 height 0
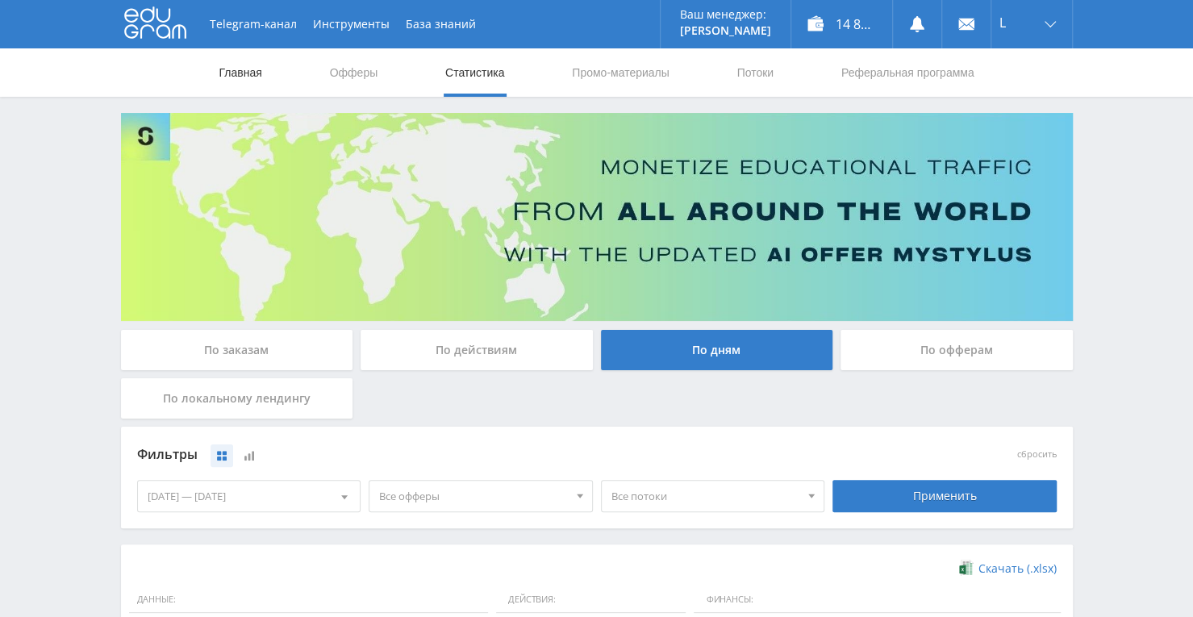
click at [249, 83] on link "Главная" at bounding box center [241, 72] width 46 height 48
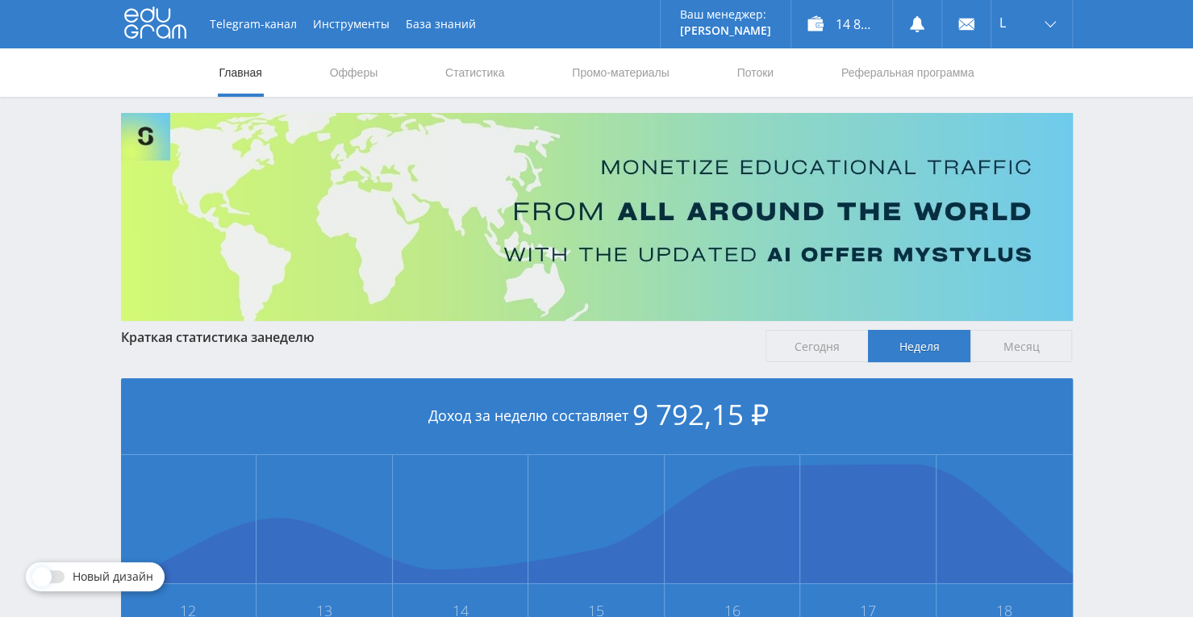
scroll to position [242, 0]
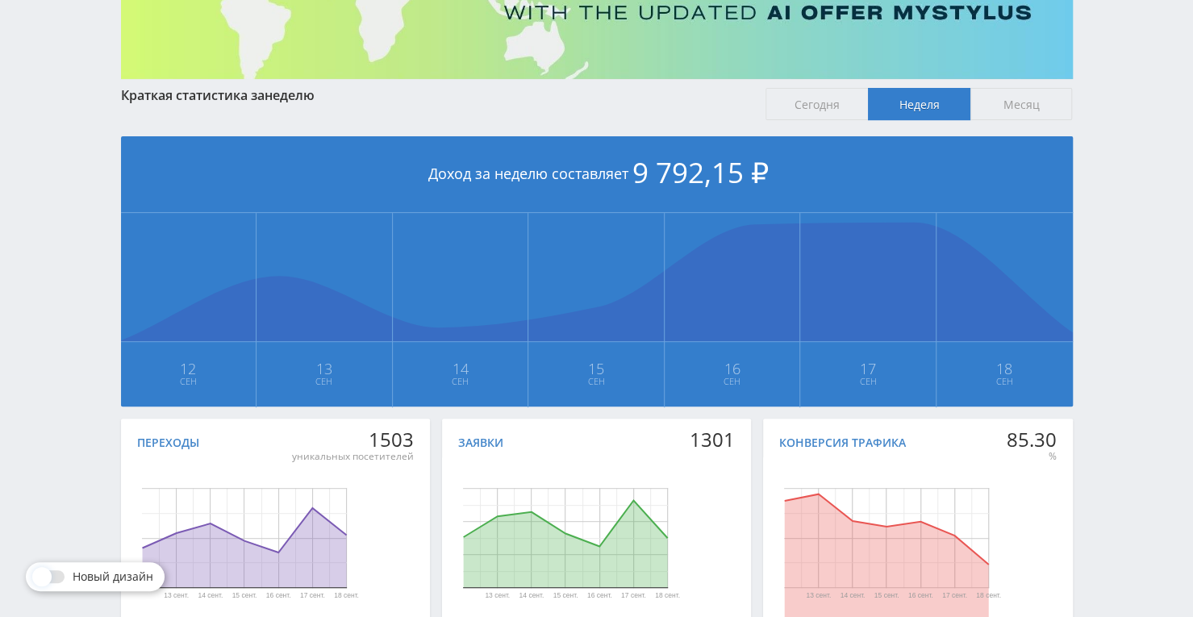
click at [1035, 111] on span "Месяц" at bounding box center [1022, 104] width 102 height 32
click at [0, 0] on input "Месяц" at bounding box center [0, 0] width 0 height 0
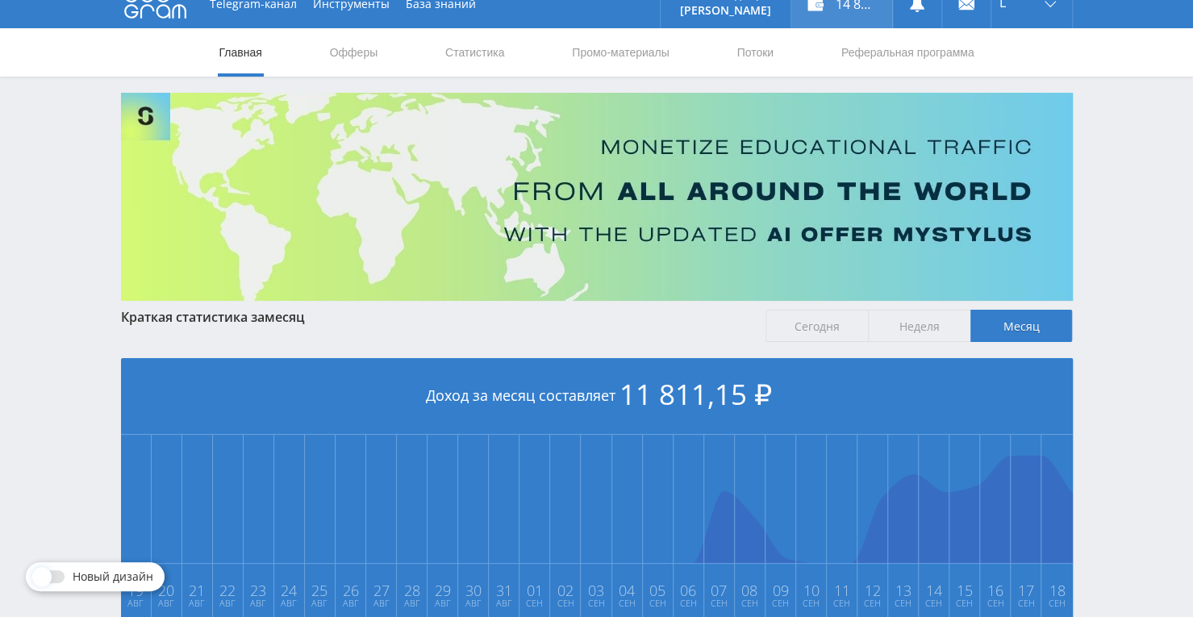
scroll to position [17, 0]
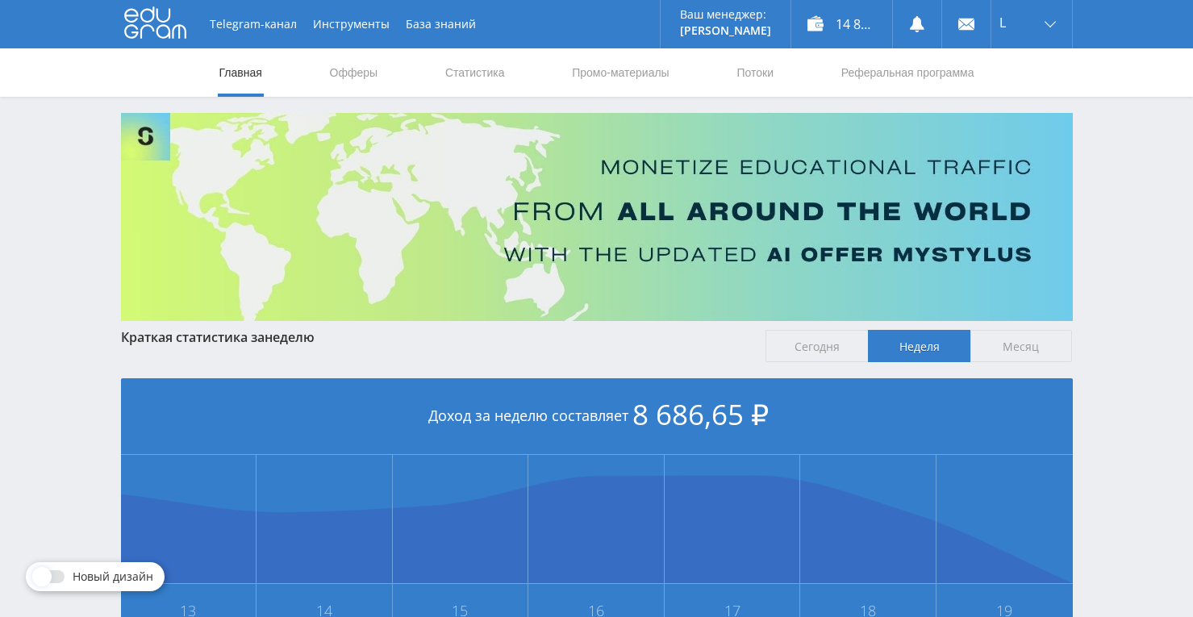
click at [216, 584] on span "13 Сен" at bounding box center [189, 616] width 134 height 65
click at [466, 81] on link "Статистика" at bounding box center [475, 72] width 63 height 48
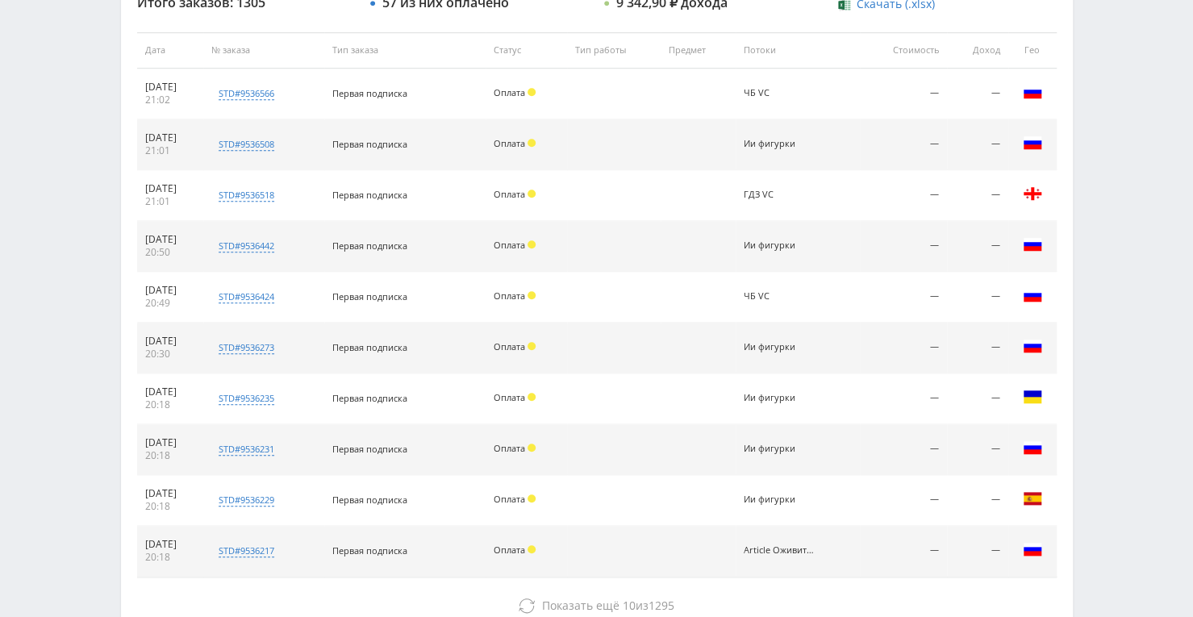
scroll to position [629, 0]
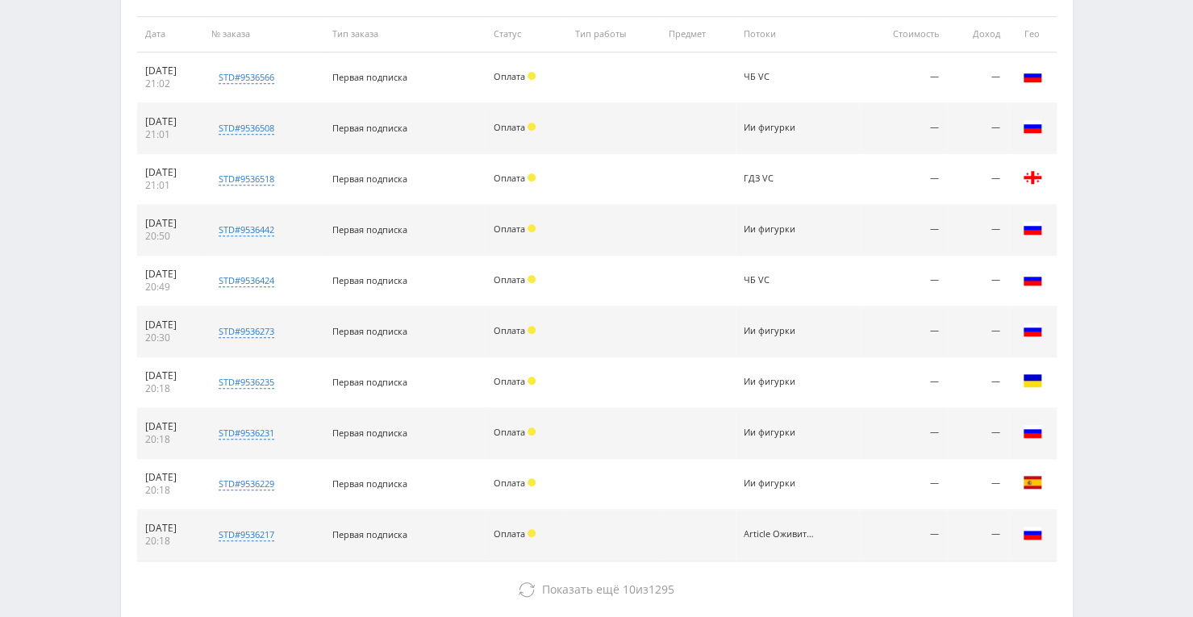
scroll to position [646, 0]
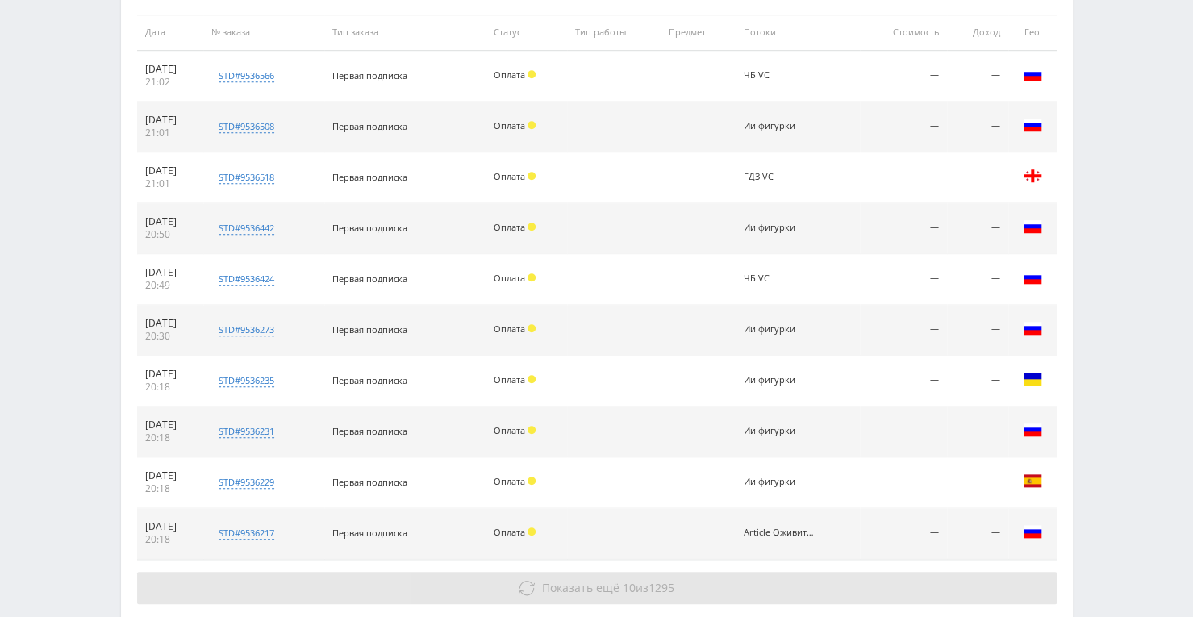
click at [637, 584] on span "Показать ещё 10 из 1295" at bounding box center [608, 587] width 132 height 15
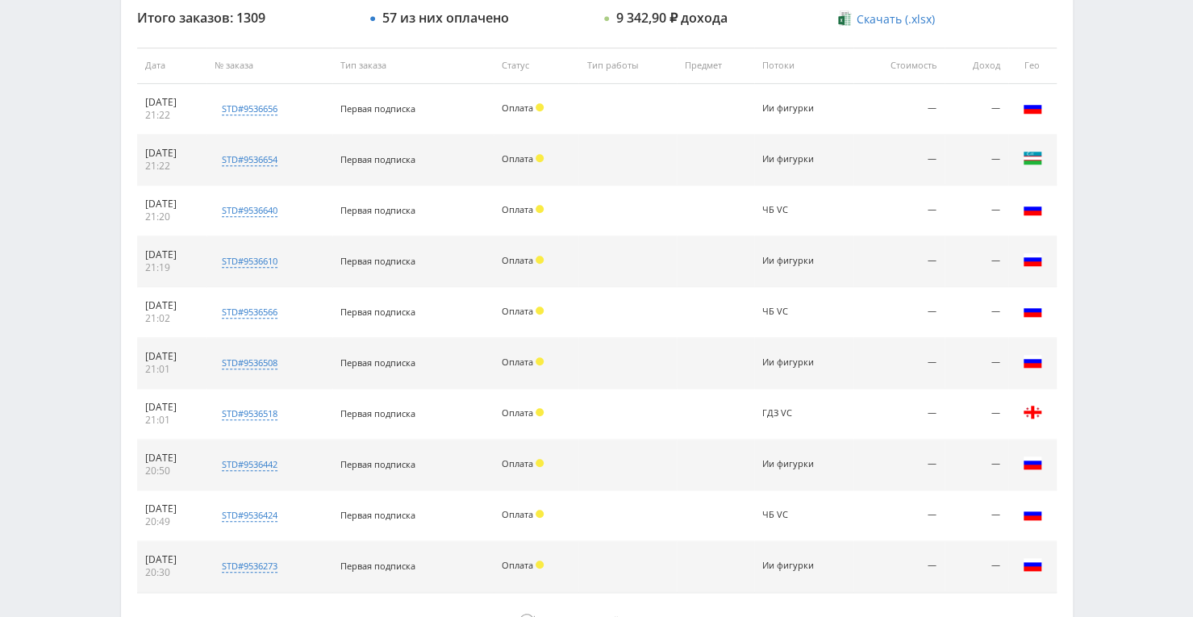
scroll to position [646, 0]
